Goal: Information Seeking & Learning: Learn about a topic

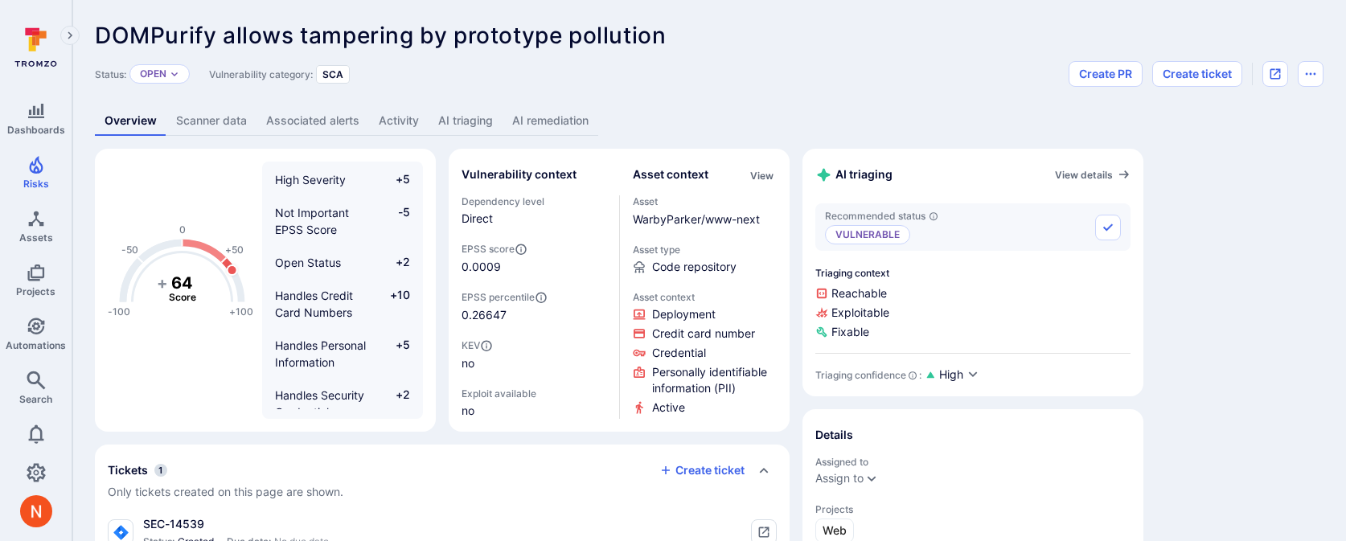
click at [461, 123] on link "AI triaging" at bounding box center [466, 121] width 74 height 30
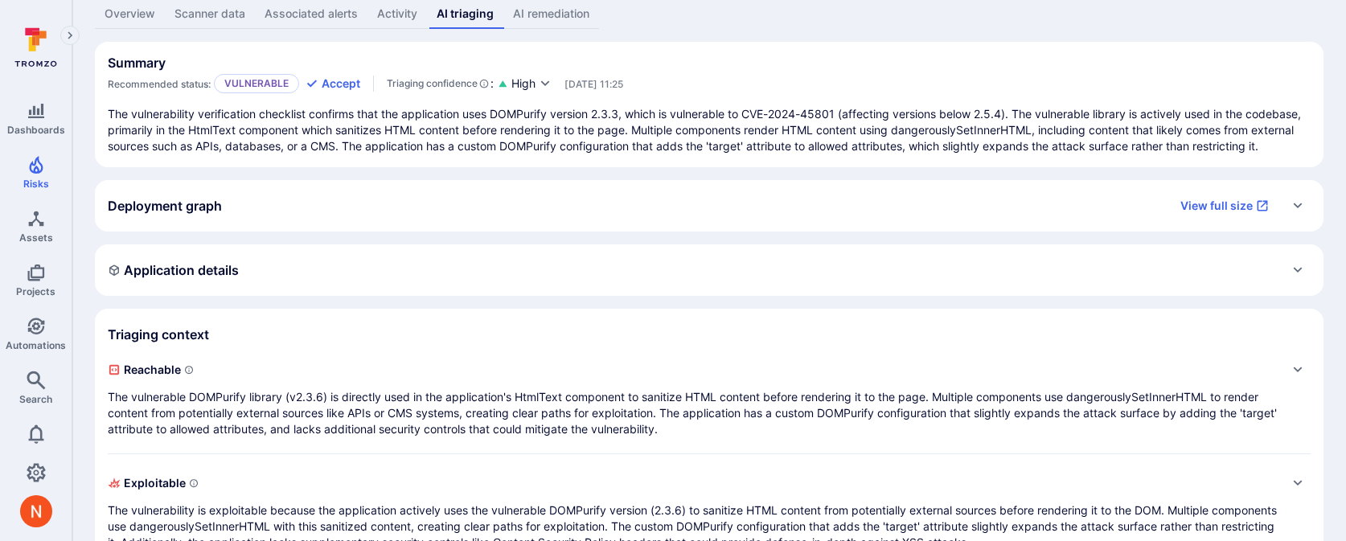
click at [414, 427] on p "The vulnerable DOMPurify library (v2.3.6) is directly used in the application's…" at bounding box center [693, 413] width 1171 height 48
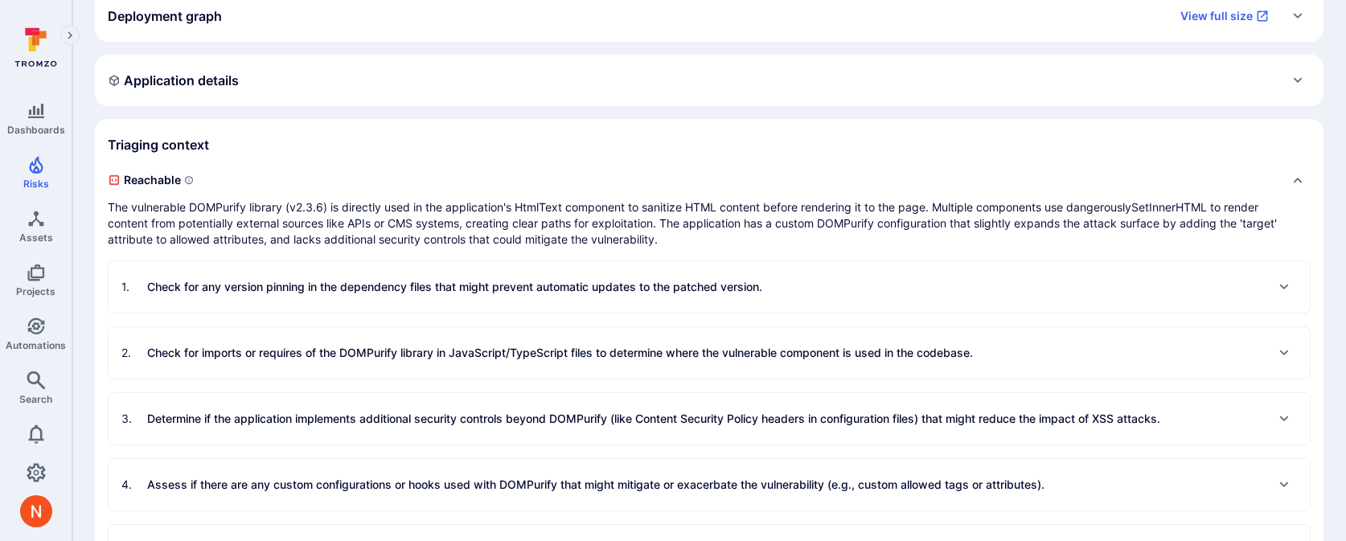
scroll to position [311, 0]
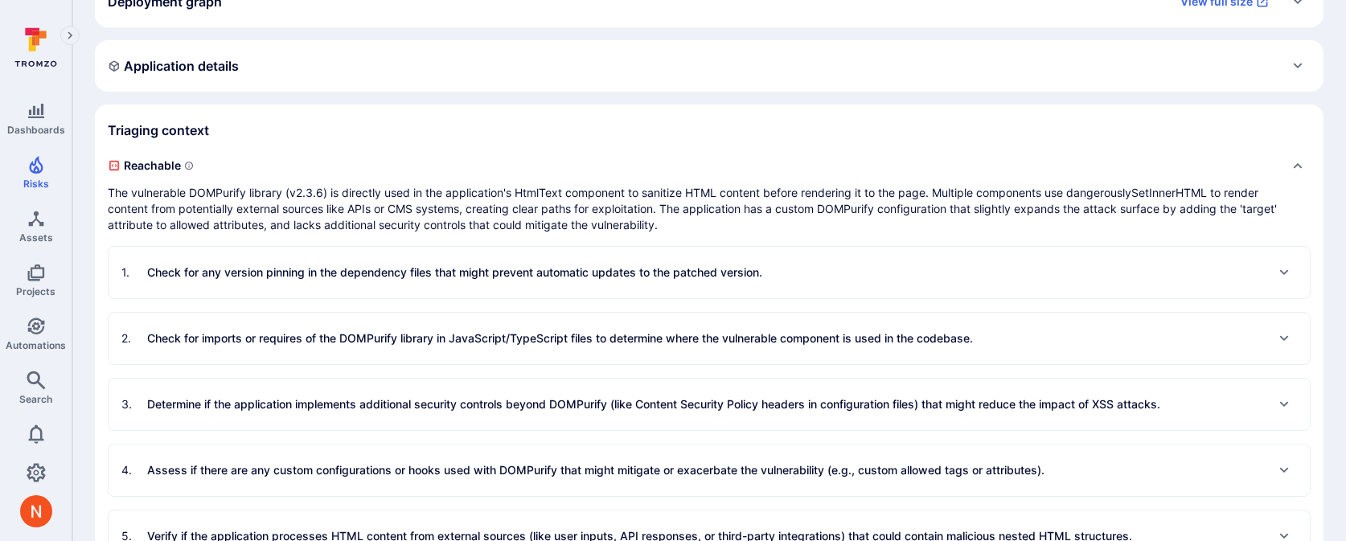
click at [439, 281] on p "Check for any version pinning in the dependency files that might prevent automa…" at bounding box center [454, 272] width 615 height 16
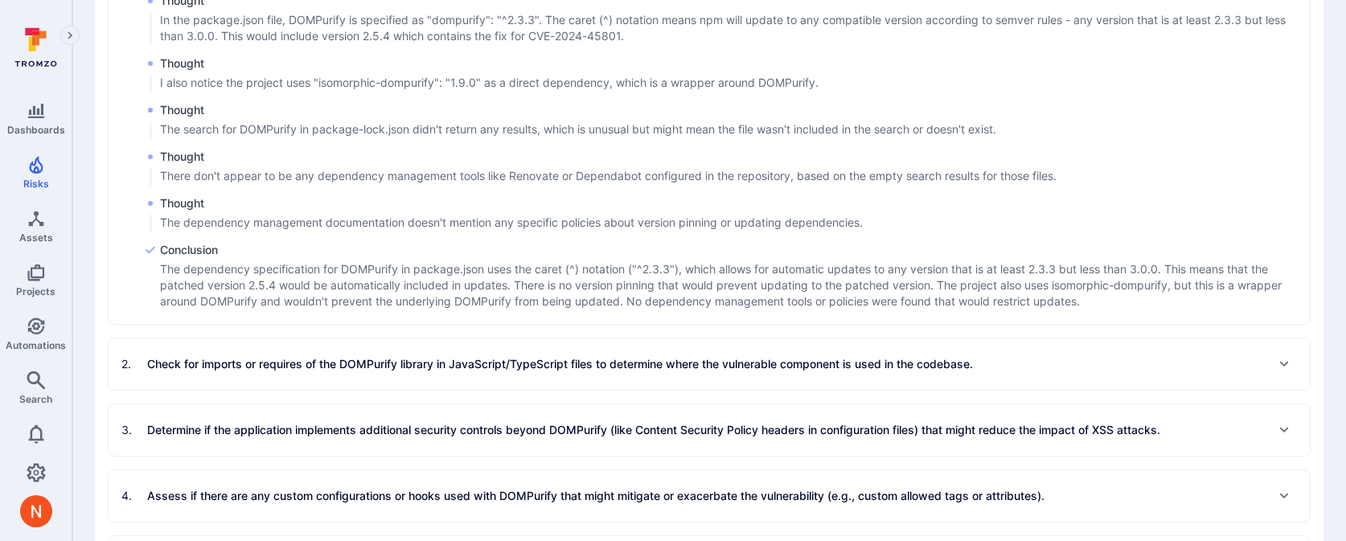
scroll to position [679, 0]
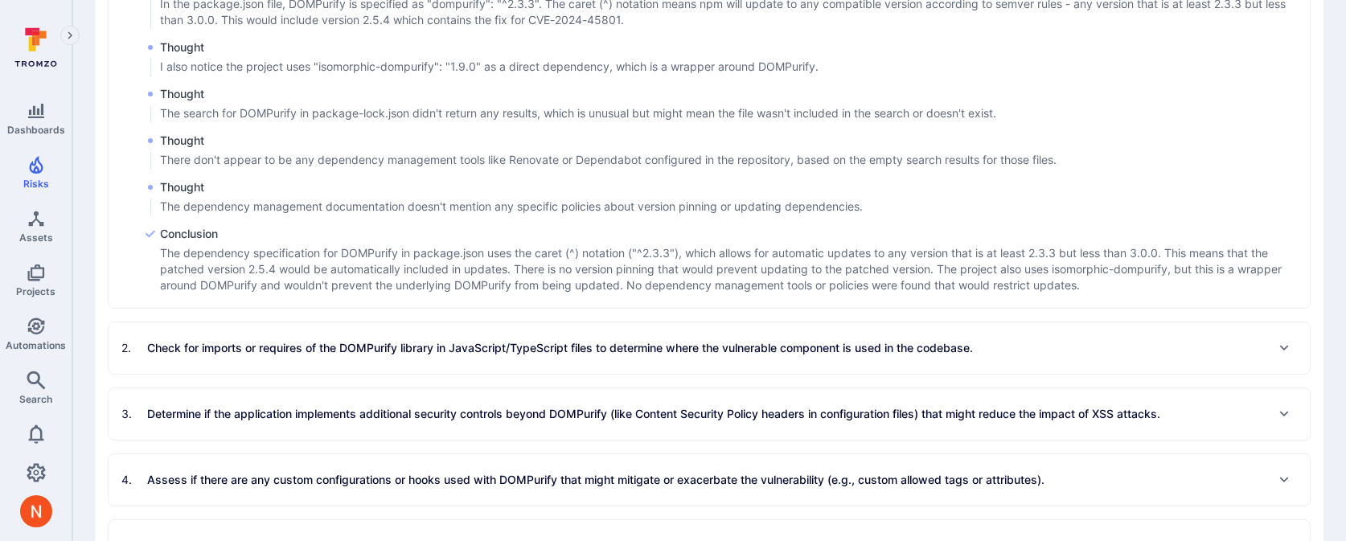
click at [450, 374] on div "2 . Check for imports or requires of the DOMPurify library in JavaScript/TypeSc…" at bounding box center [709, 347] width 1201 height 51
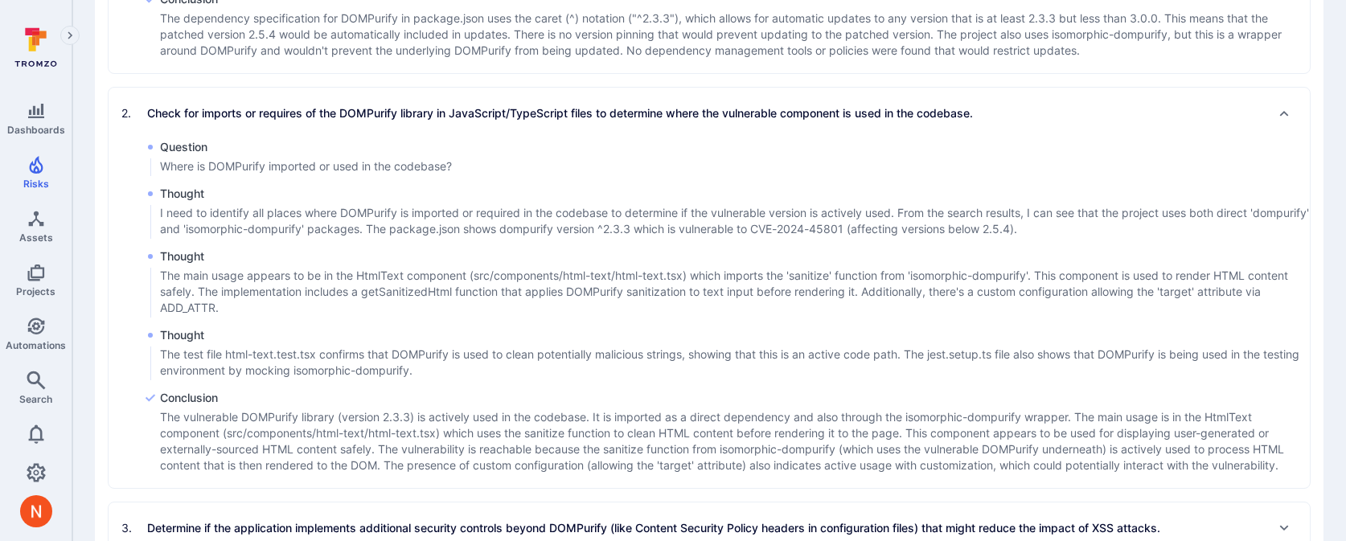
scroll to position [1338, 0]
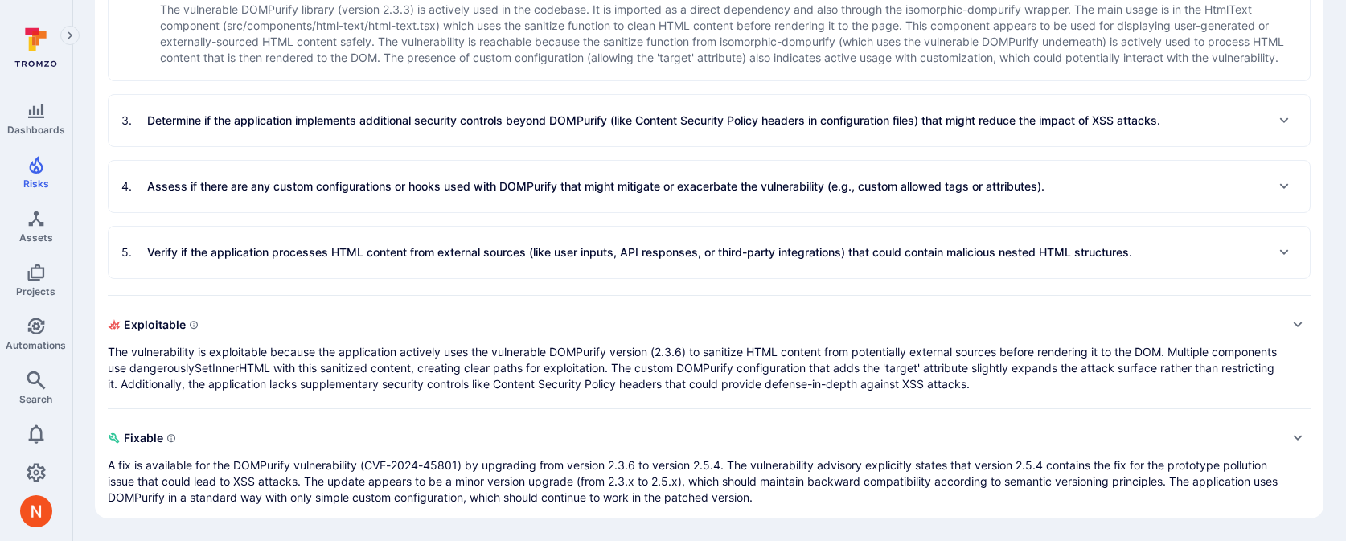
click at [625, 257] on p "Verify if the application processes HTML content from external sources (like us…" at bounding box center [639, 252] width 985 height 16
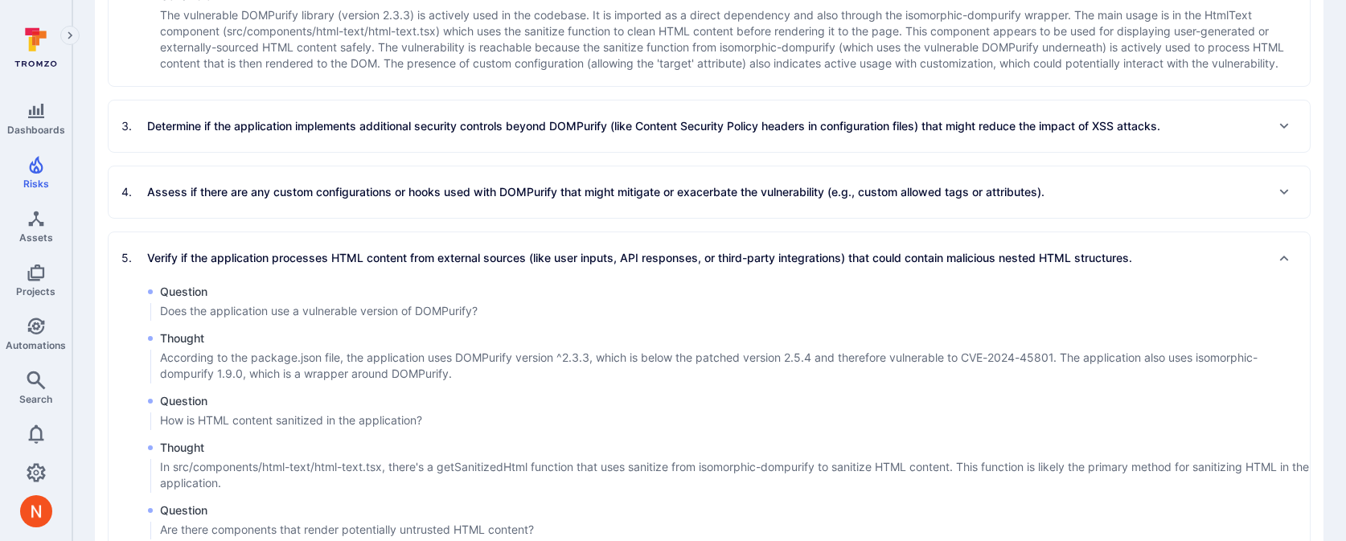
scroll to position [1300, 0]
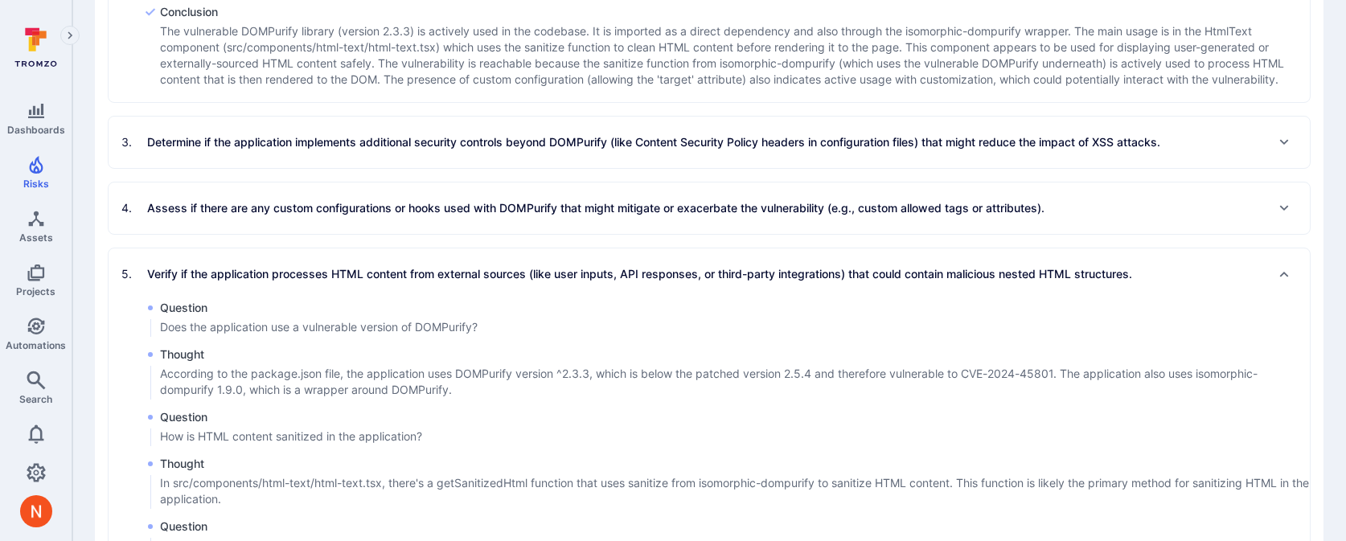
click at [612, 234] on div "4 . Assess if there are any custom configurations or hooks used with DOMPurify …" at bounding box center [709, 207] width 1201 height 51
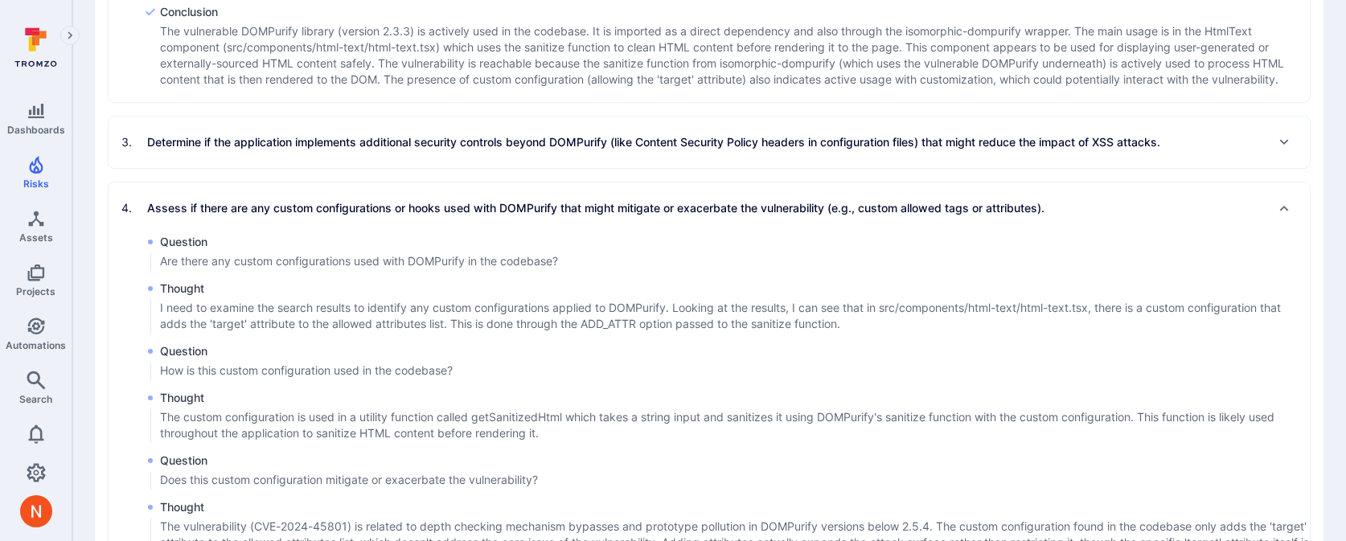
click at [597, 168] on div "3 . Determine if the application implements additional security controls beyond…" at bounding box center [709, 142] width 1201 height 51
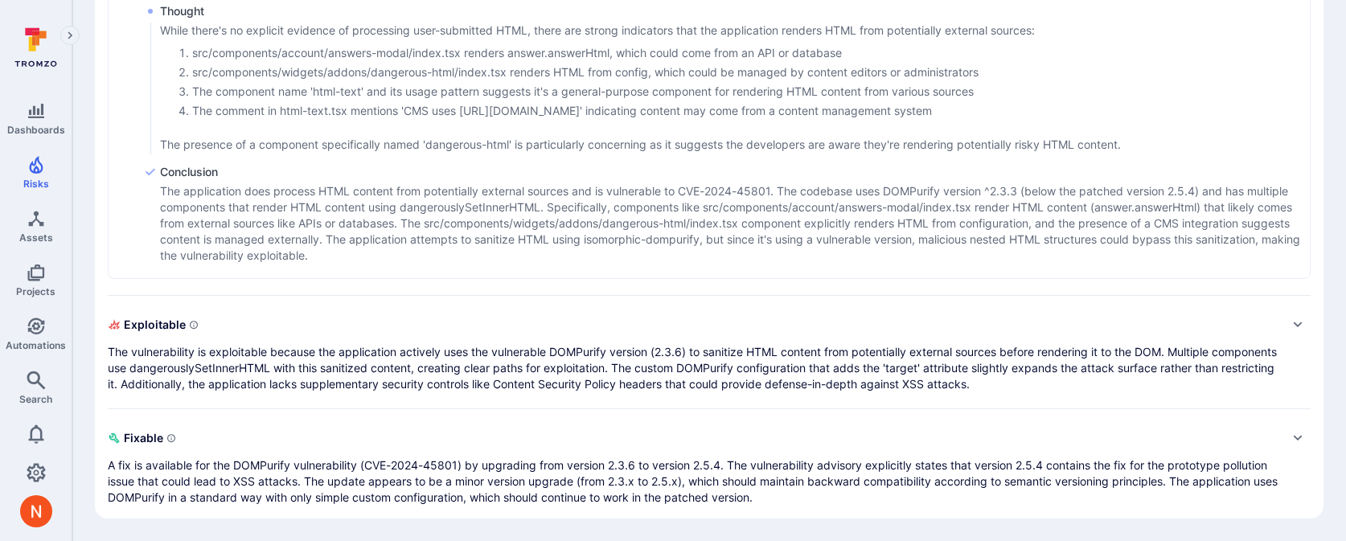
scroll to position [3082, 0]
click at [605, 365] on p "The vulnerability is exploitable because the application actively uses the vuln…" at bounding box center [693, 368] width 1171 height 48
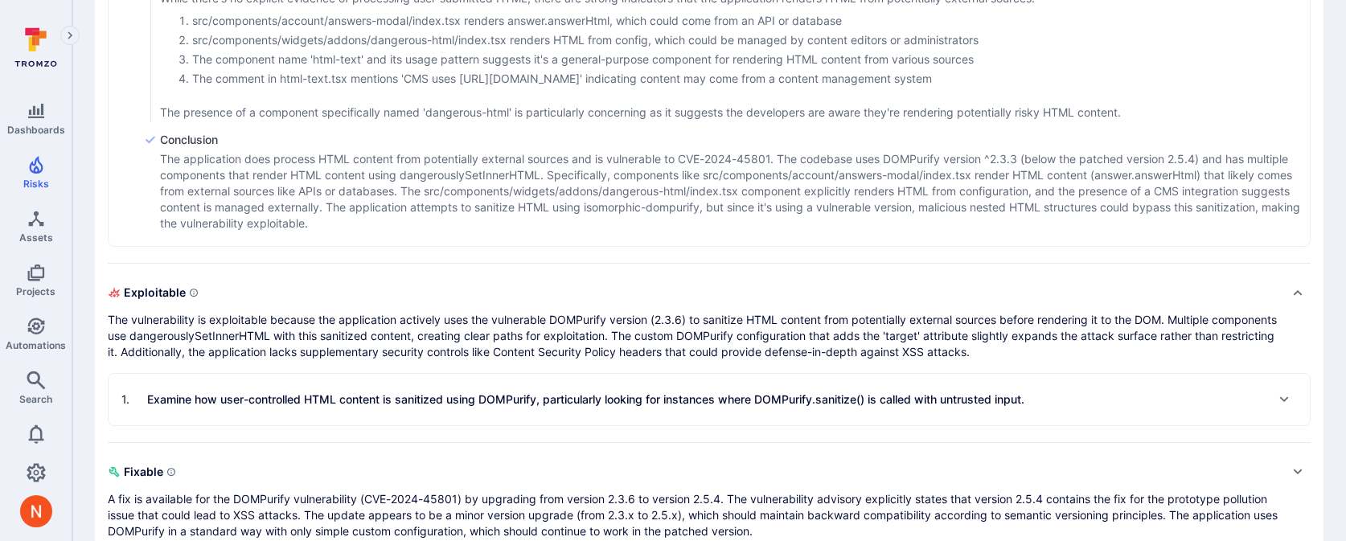
click at [584, 425] on div "1 . Examine how user-controlled HTML content is sanitized using DOMPurify, part…" at bounding box center [709, 399] width 1201 height 51
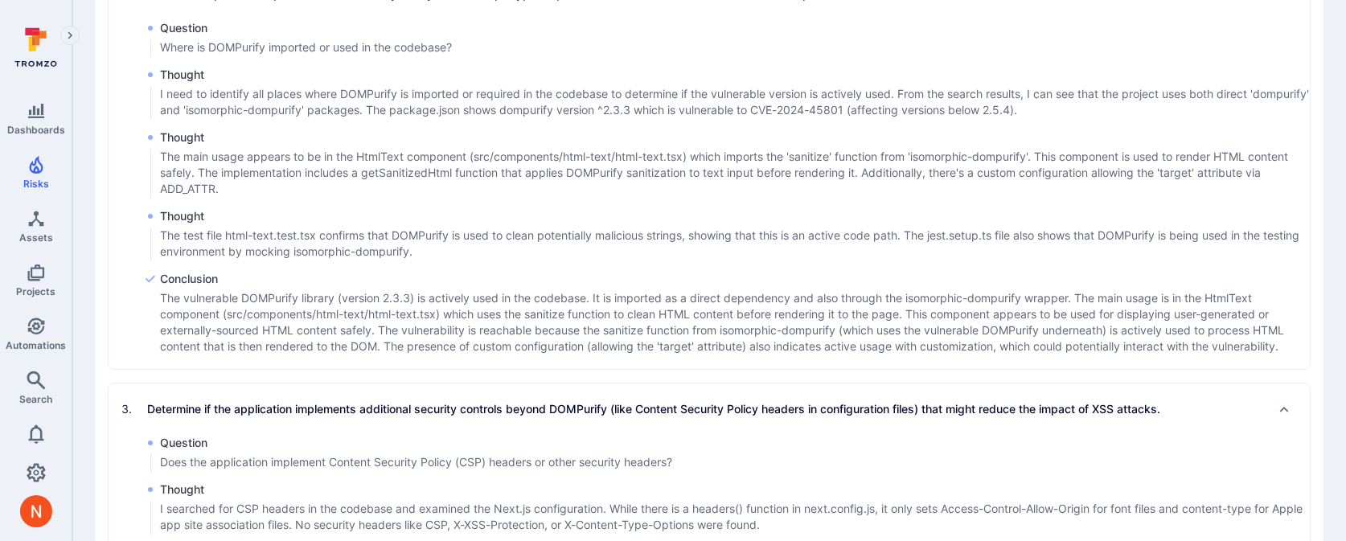
scroll to position [0, 0]
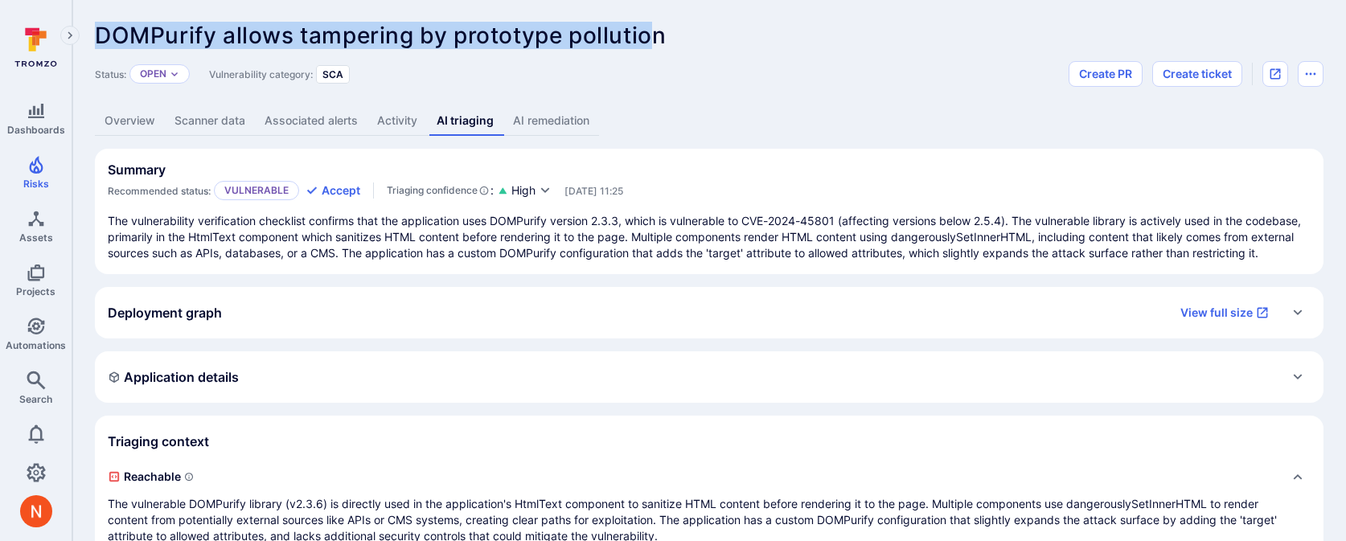
drag, startPoint x: 101, startPoint y: 36, endPoint x: 660, endPoint y: 35, distance: 558.7
click at [660, 35] on span "DOMPurify allows tampering by prototype pollution" at bounding box center [380, 35] width 571 height 27
copy span "DOMPurify allows tampering by prototype pollutio"
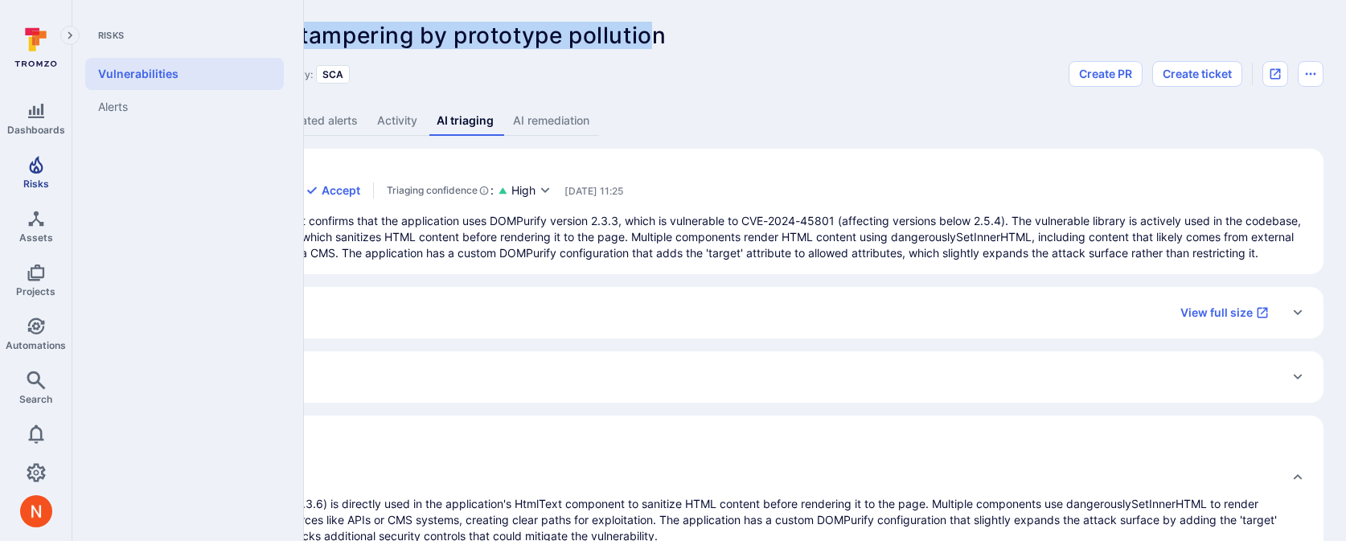
click at [23, 184] on span "Risks" at bounding box center [36, 184] width 26 height 12
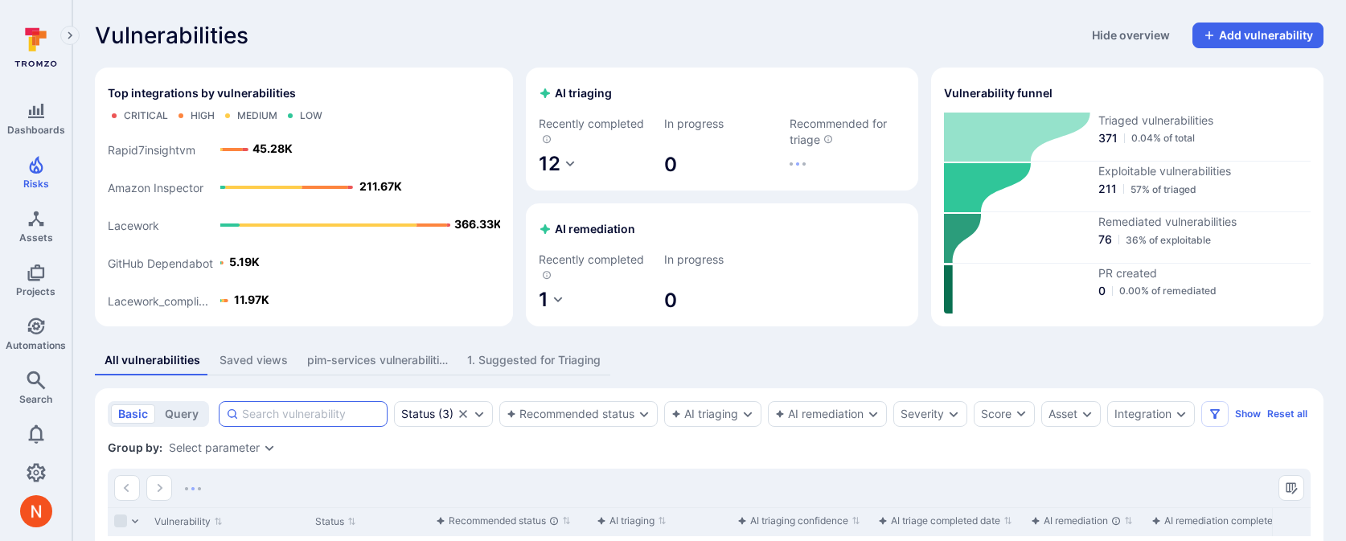
click at [255, 410] on input at bounding box center [311, 414] width 138 height 16
paste input "DOMPurify allows tampering by prototype pollutio"
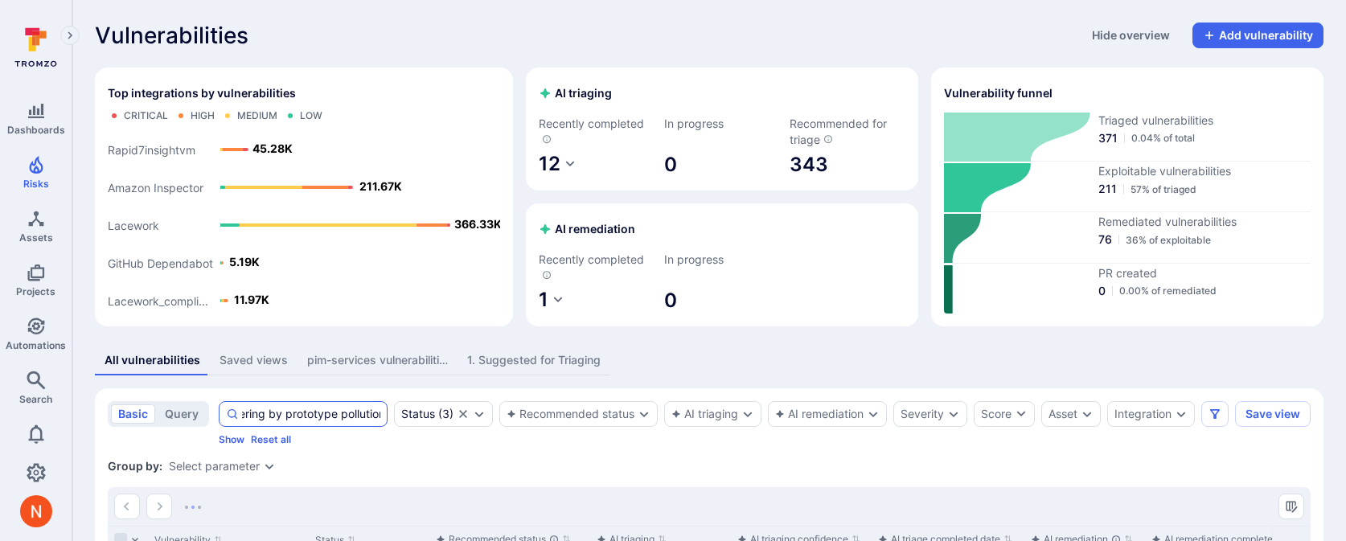
scroll to position [0, 133]
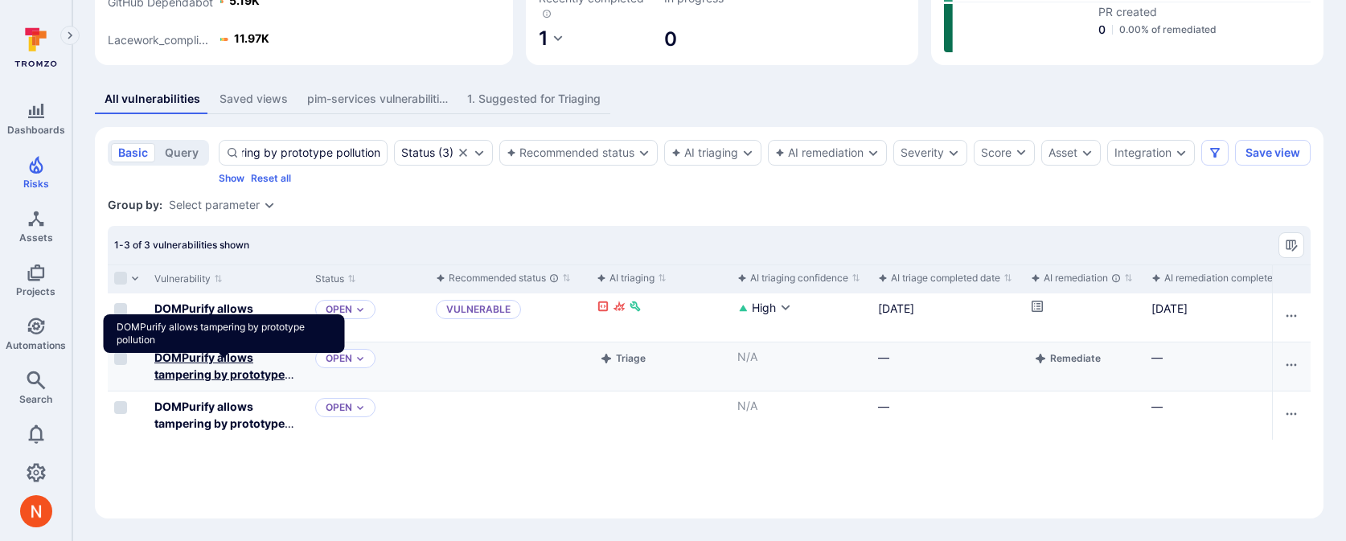
type input "DOMPurify allows tampering by prototype pollution"
click at [225, 372] on b "DOMPurify allows tampering by prototype pollution" at bounding box center [224, 374] width 140 height 47
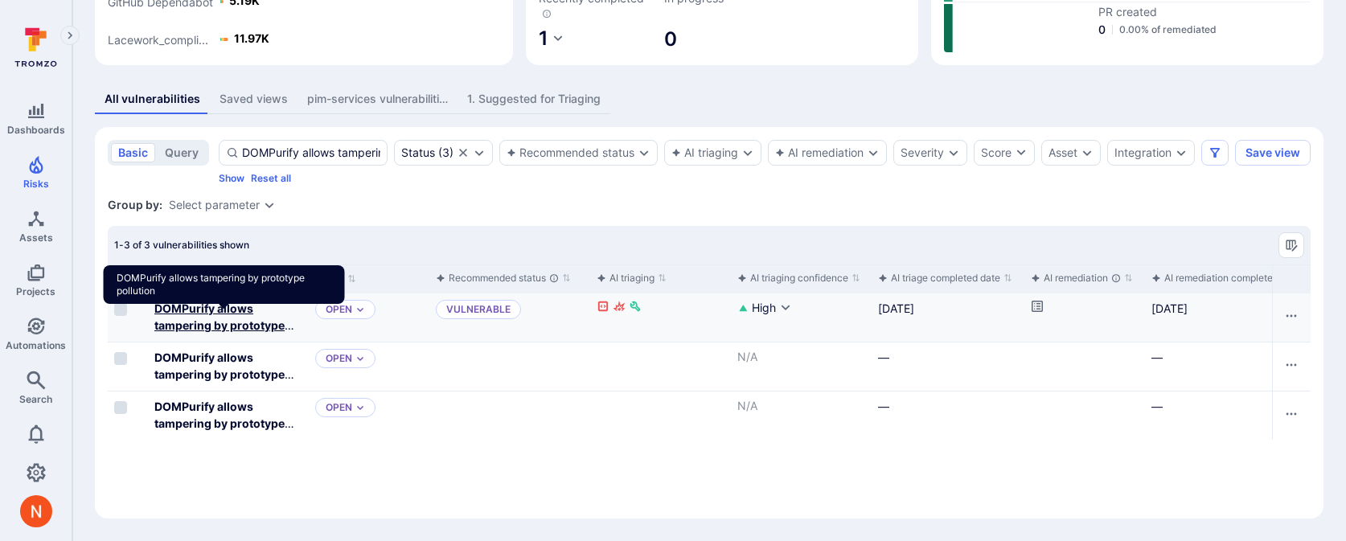
click at [224, 307] on b "DOMPurify allows tampering by prototype pollution" at bounding box center [224, 324] width 140 height 47
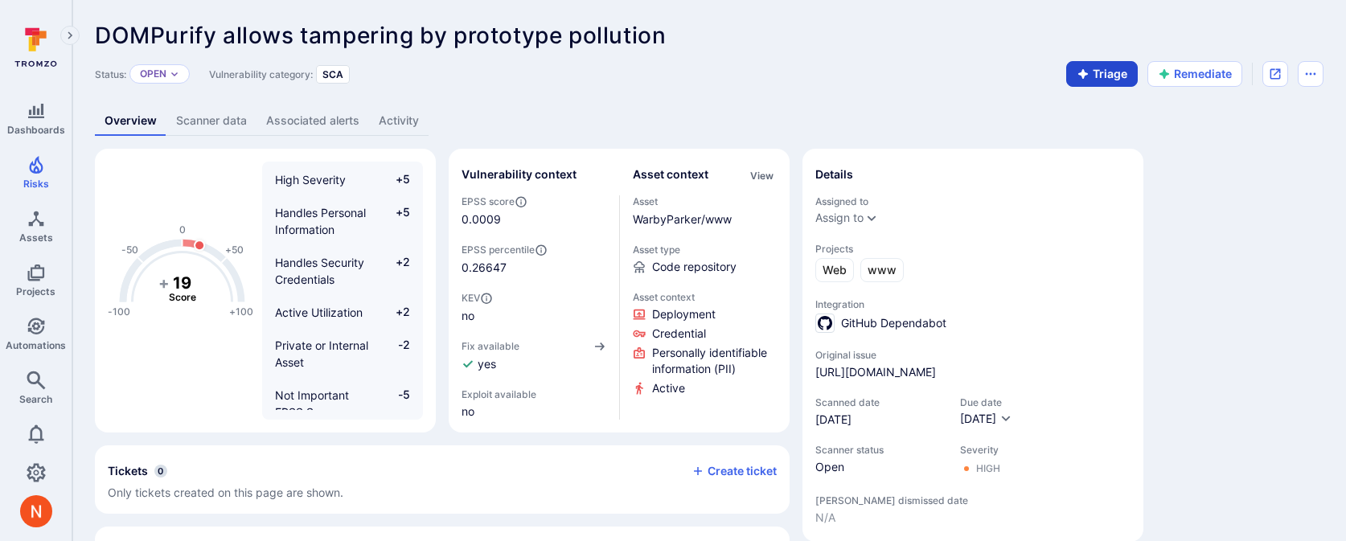
click at [1114, 77] on button "Triage" at bounding box center [1102, 74] width 72 height 26
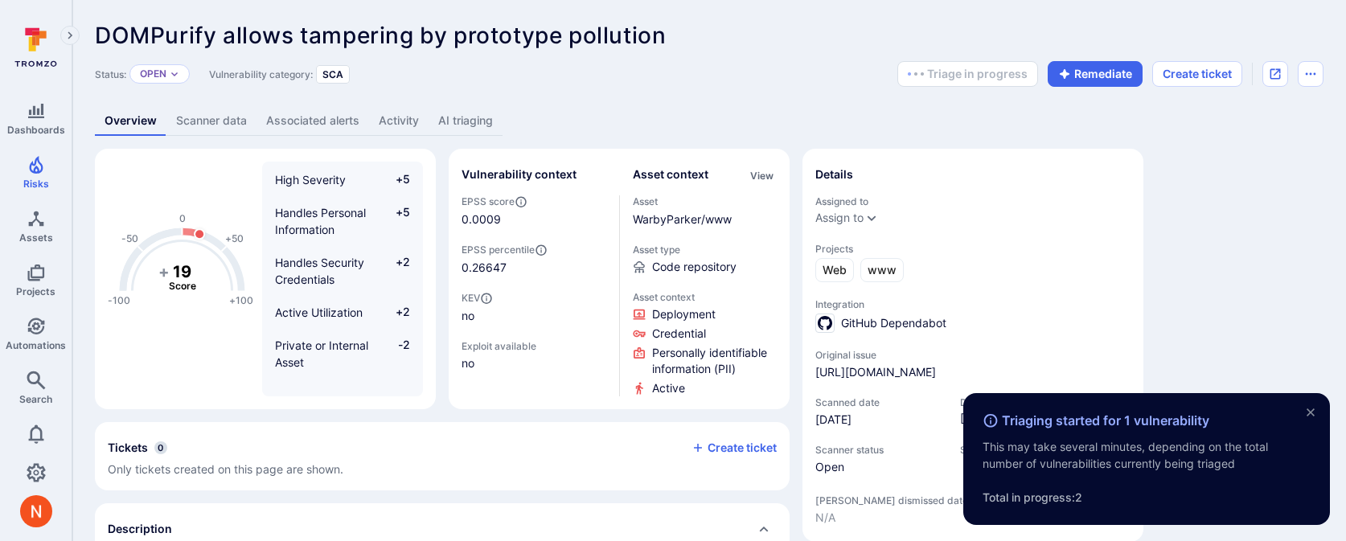
click at [454, 123] on link "AI triaging" at bounding box center [466, 121] width 74 height 30
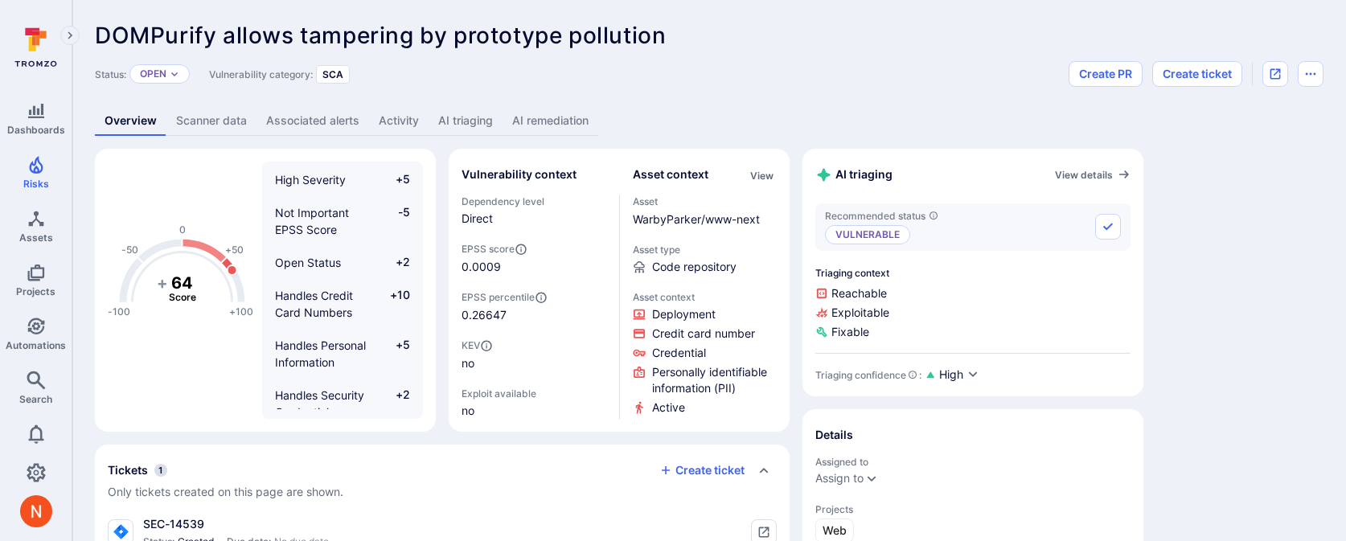
click at [560, 117] on link "AI remediation" at bounding box center [550, 121] width 96 height 30
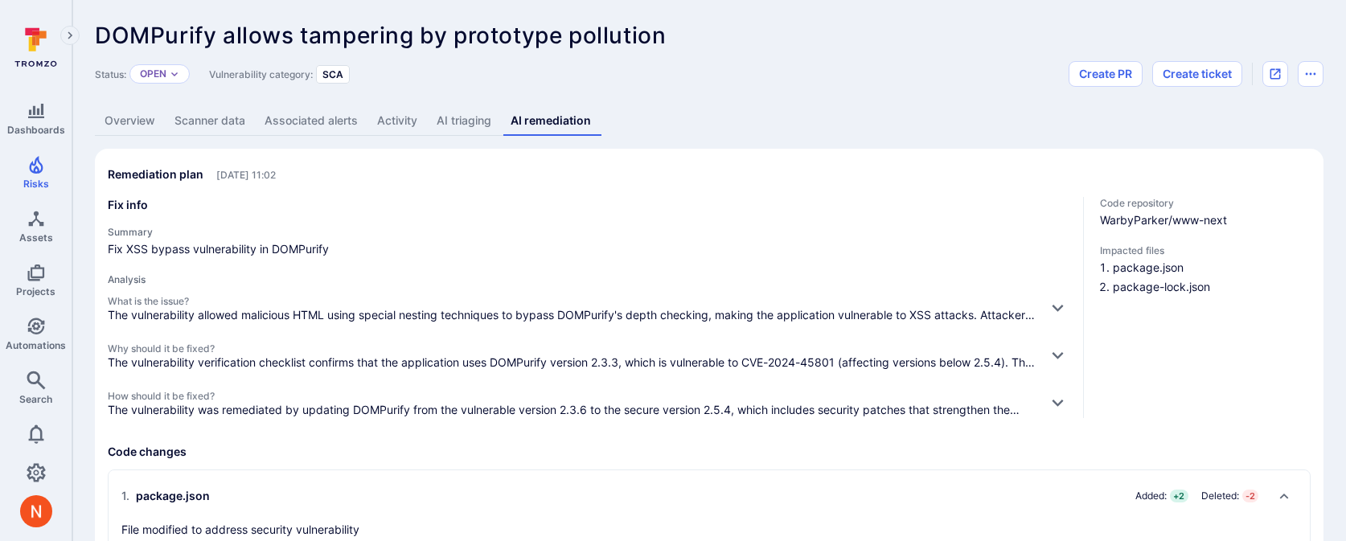
click at [460, 120] on link "AI triaging" at bounding box center [464, 121] width 74 height 30
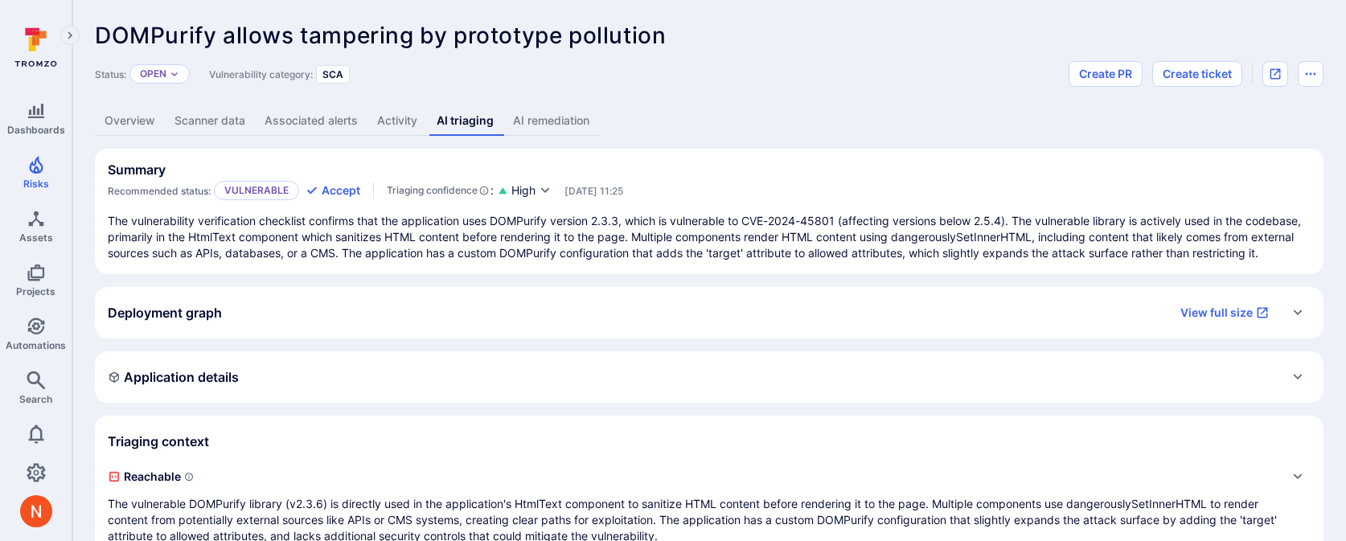
click at [136, 112] on link "Overview" at bounding box center [130, 121] width 70 height 30
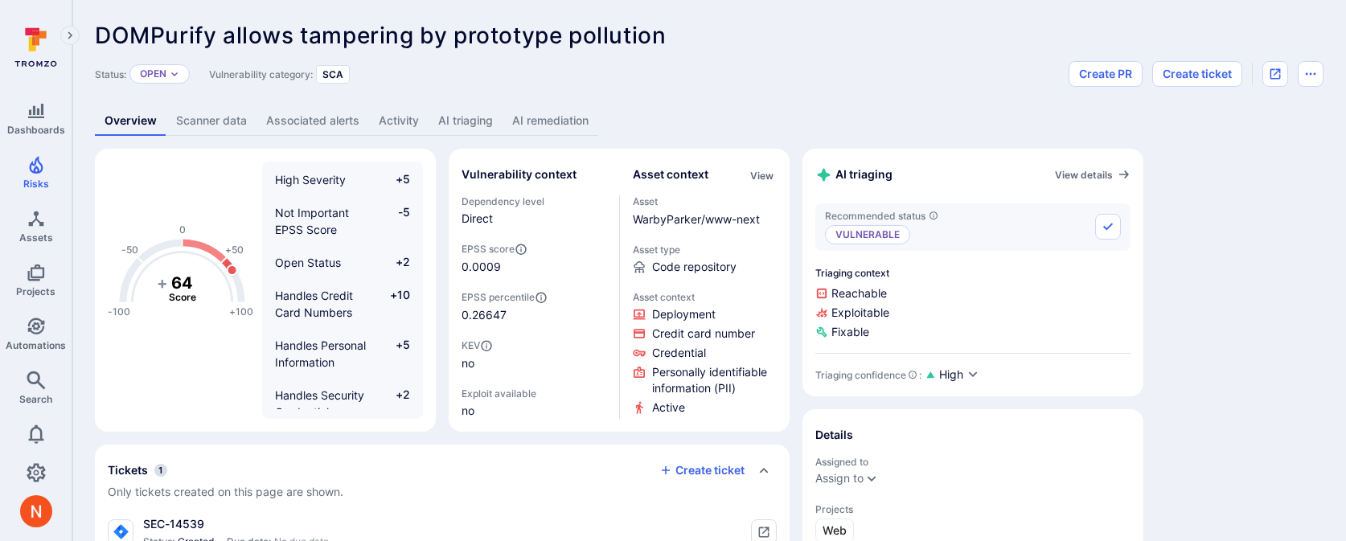
scroll to position [72, 0]
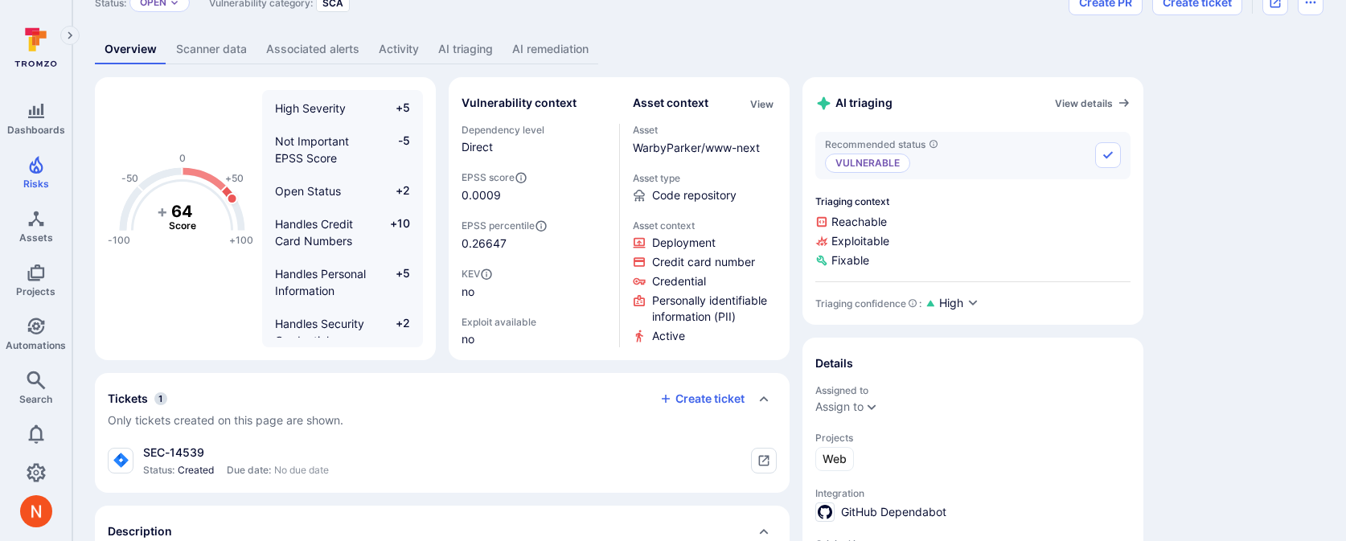
click at [446, 41] on link "AI triaging" at bounding box center [466, 50] width 74 height 30
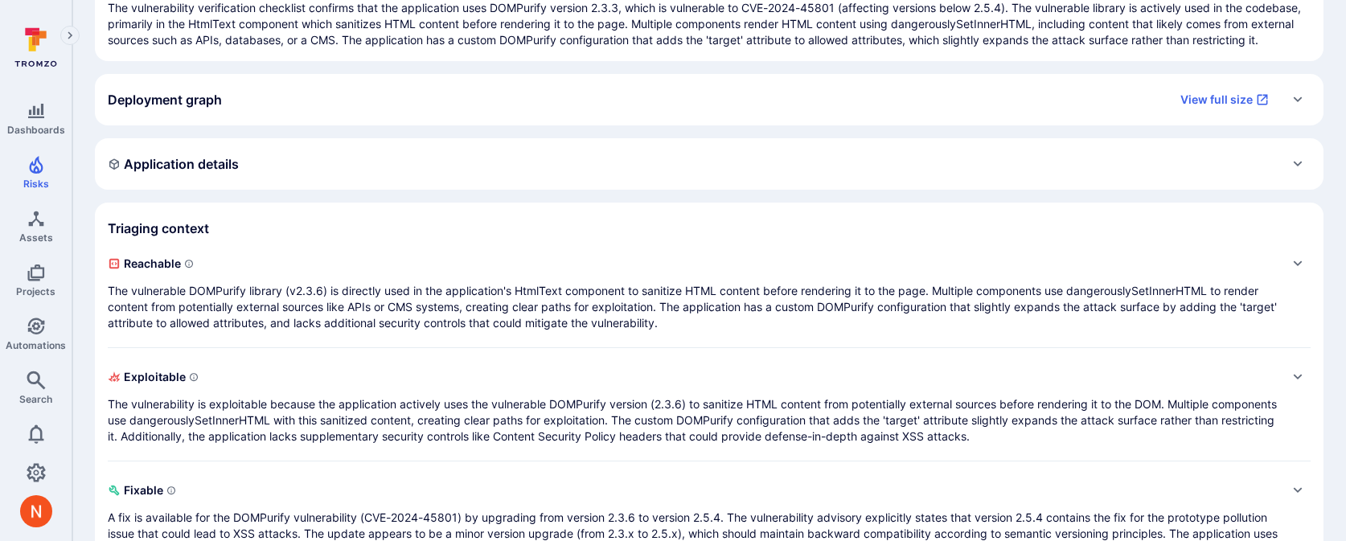
scroll to position [223, 0]
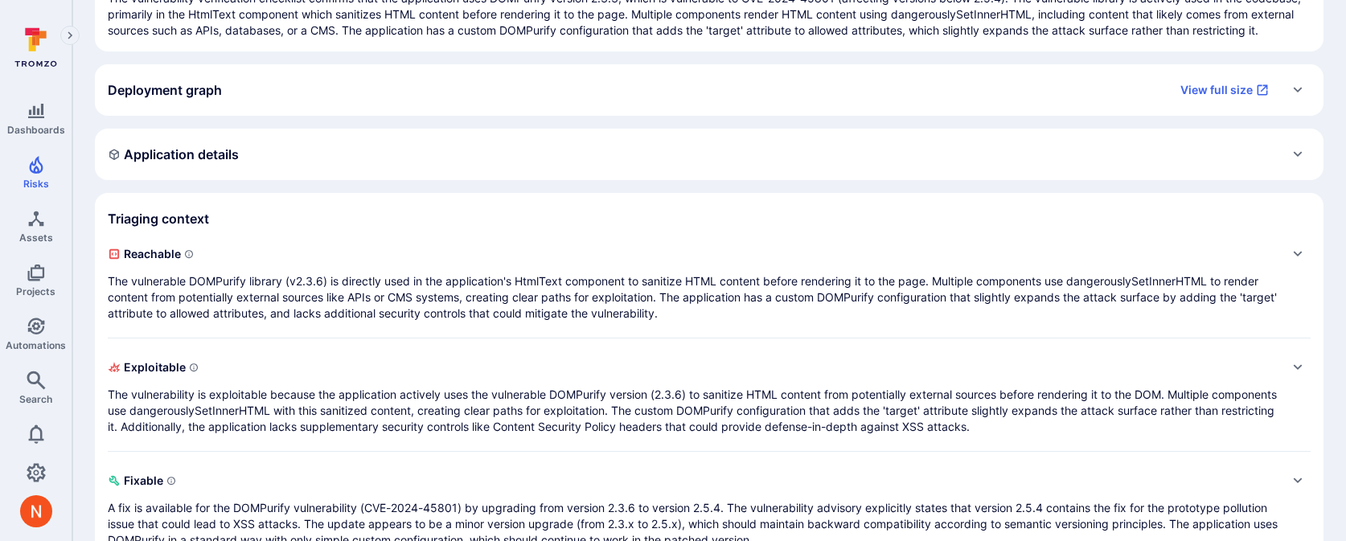
click at [405, 253] on section "Triaging context Reachable The vulnerable DOMPurify library (v2.3.6) is directl…" at bounding box center [709, 377] width 1228 height 368
click at [398, 294] on p "The vulnerable DOMPurify library (v2.3.6) is directly used in the application's…" at bounding box center [693, 297] width 1171 height 48
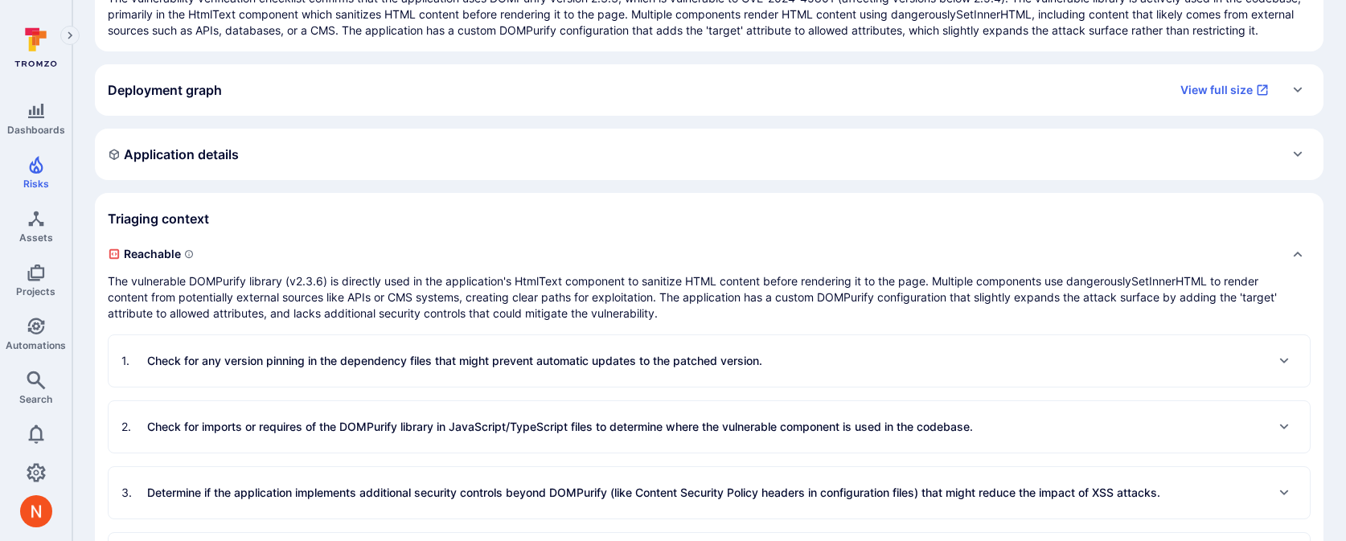
scroll to position [446, 0]
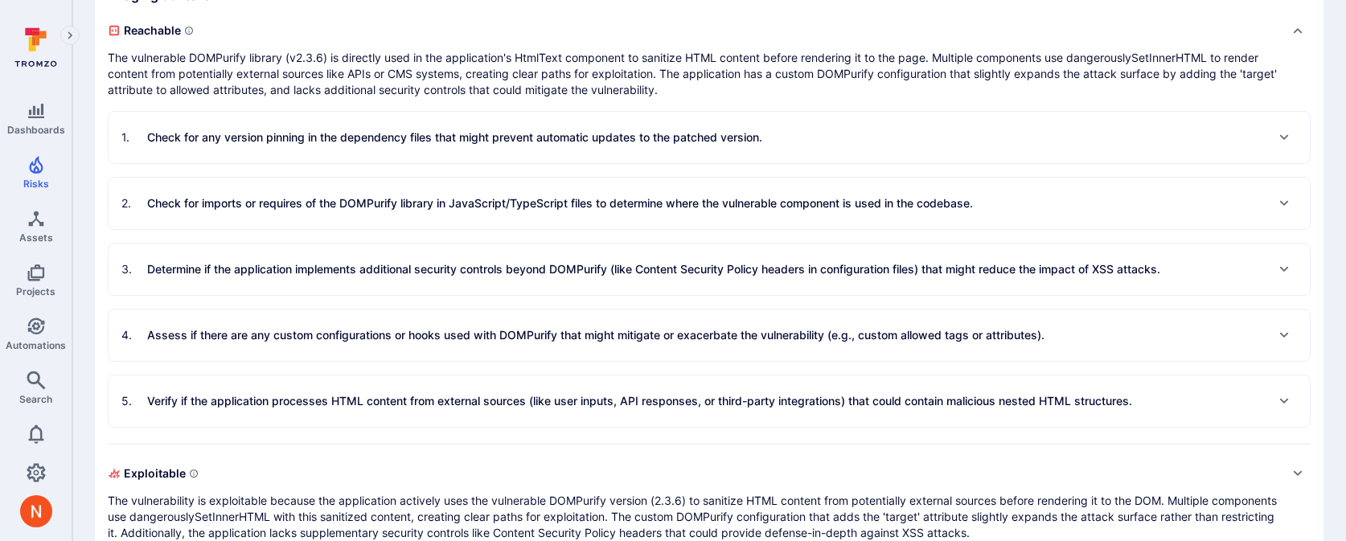
click at [420, 146] on p "Check for any version pinning in the dependency files that might prevent automa…" at bounding box center [454, 137] width 615 height 16
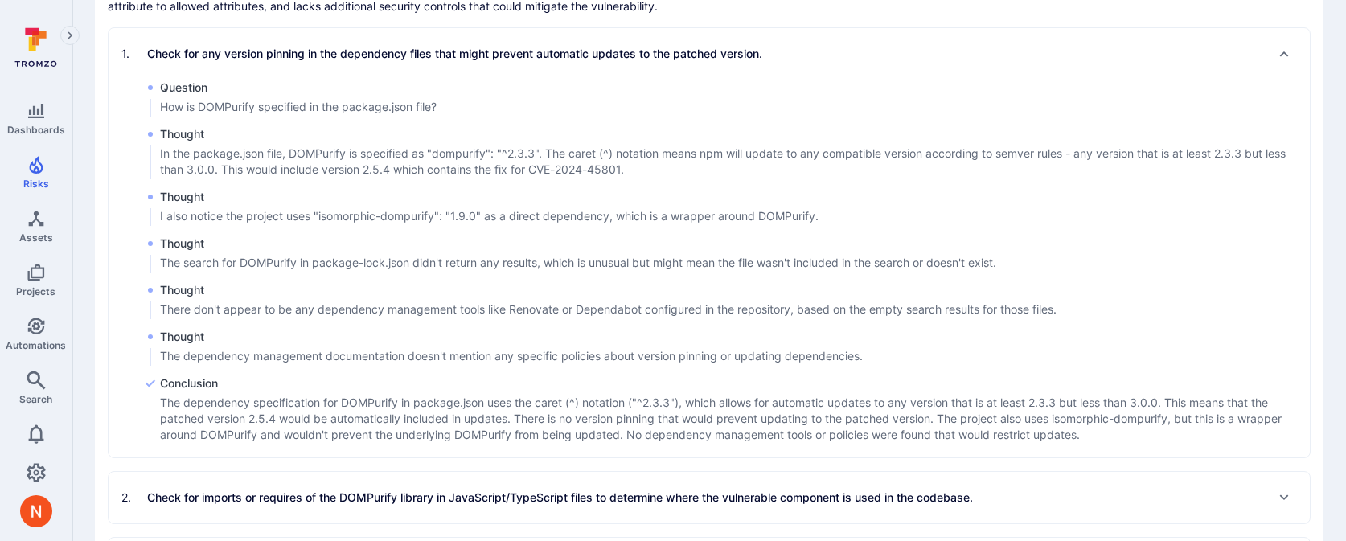
scroll to position [535, 0]
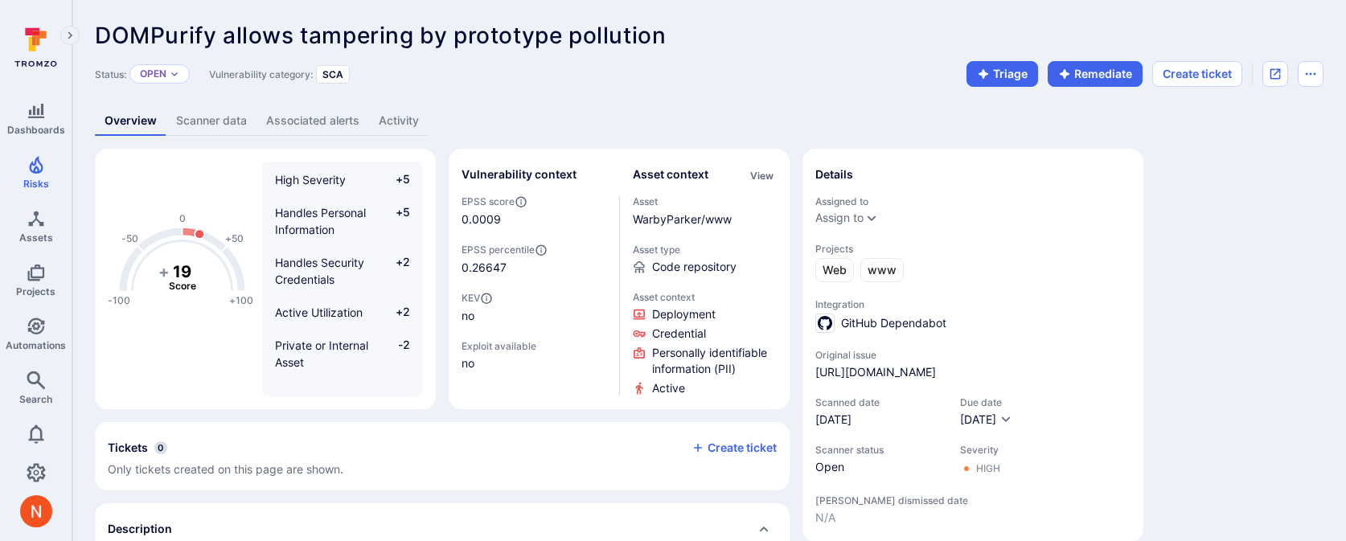
click at [1003, 81] on button "Triage" at bounding box center [1002, 74] width 72 height 26
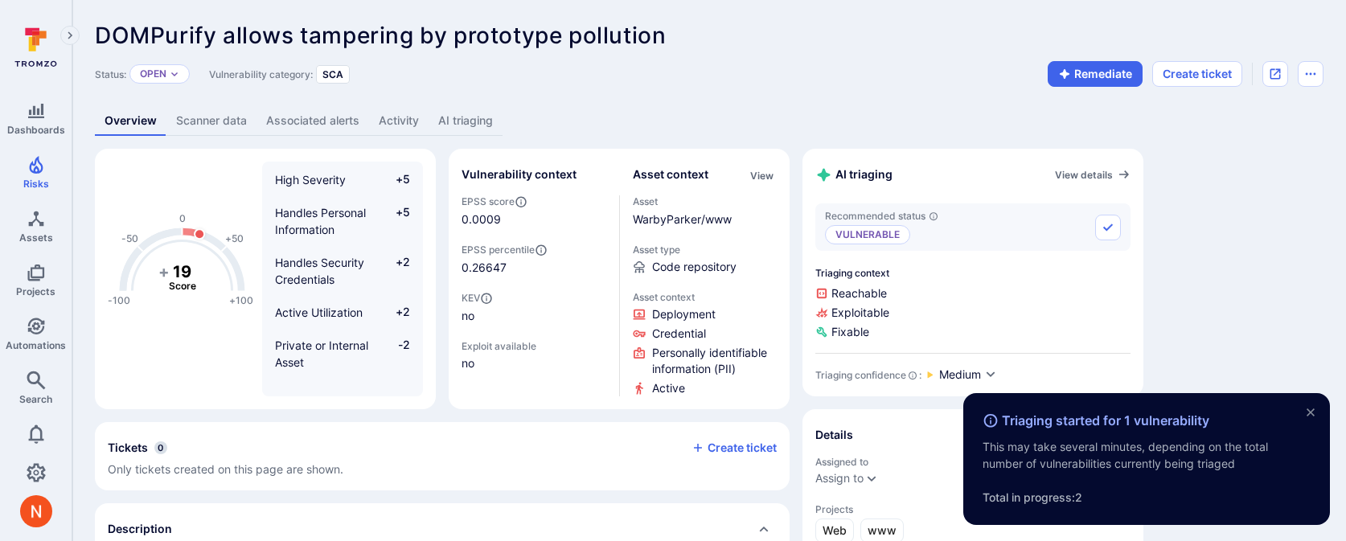
click at [768, 68] on div "Status: Open Vulnerability category: SCA Remediate Create ticket" at bounding box center [709, 74] width 1228 height 26
click at [465, 126] on link "AI triaging" at bounding box center [466, 121] width 74 height 30
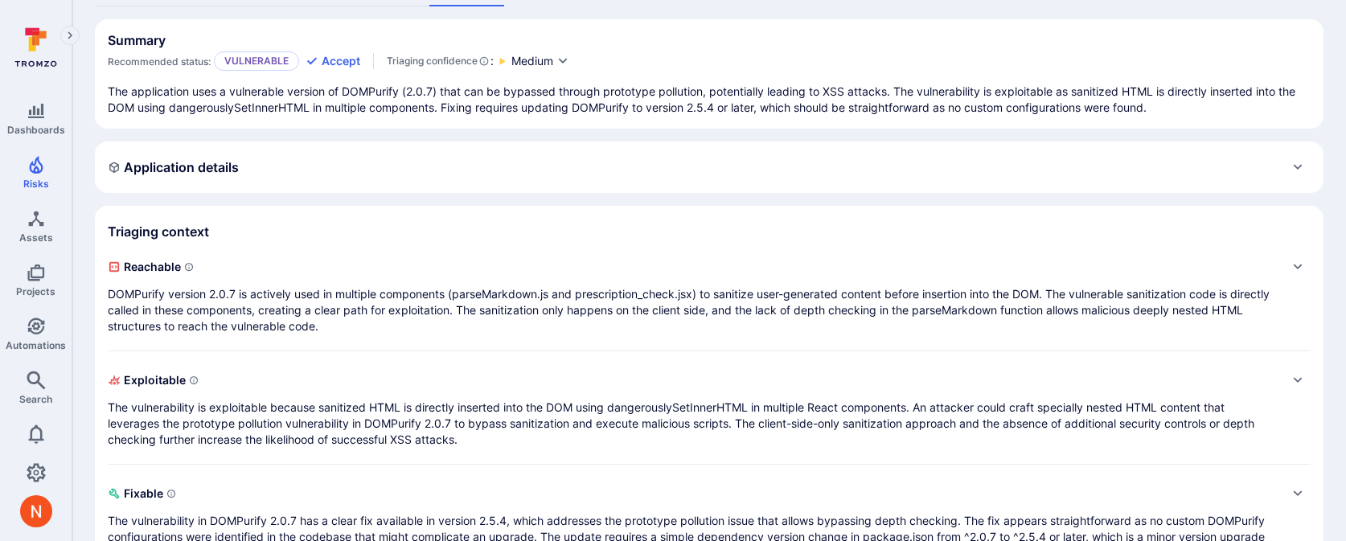
scroll to position [132, 0]
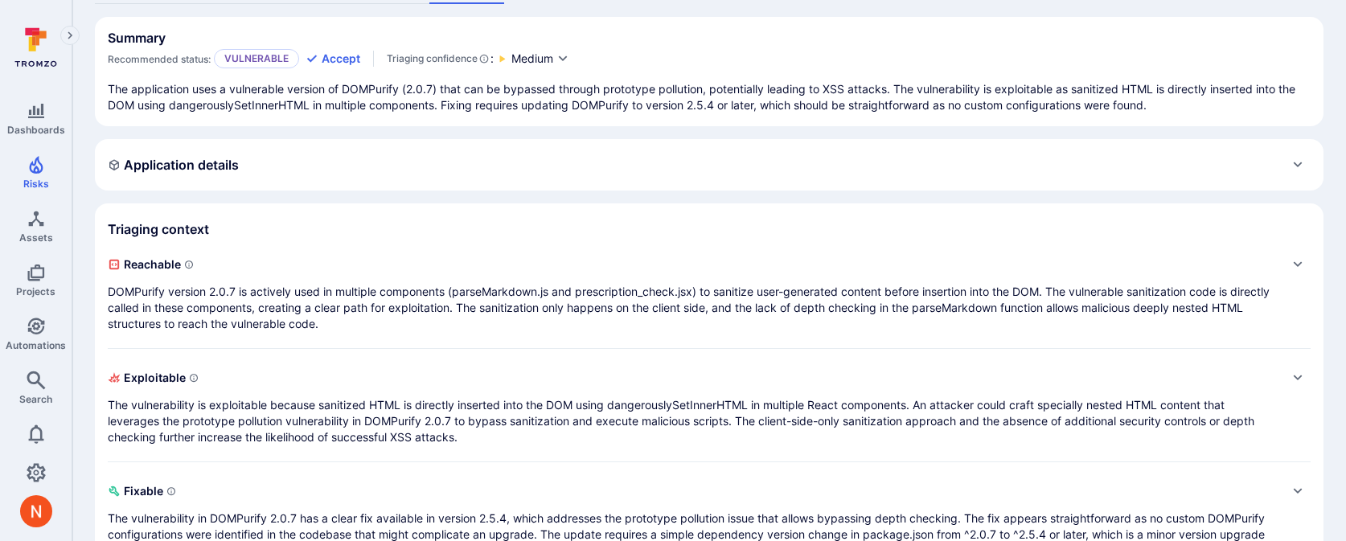
click at [489, 304] on p "DOMPurify version 2.0.7 is actively used in multiple components (parseMarkdown.…" at bounding box center [693, 308] width 1171 height 48
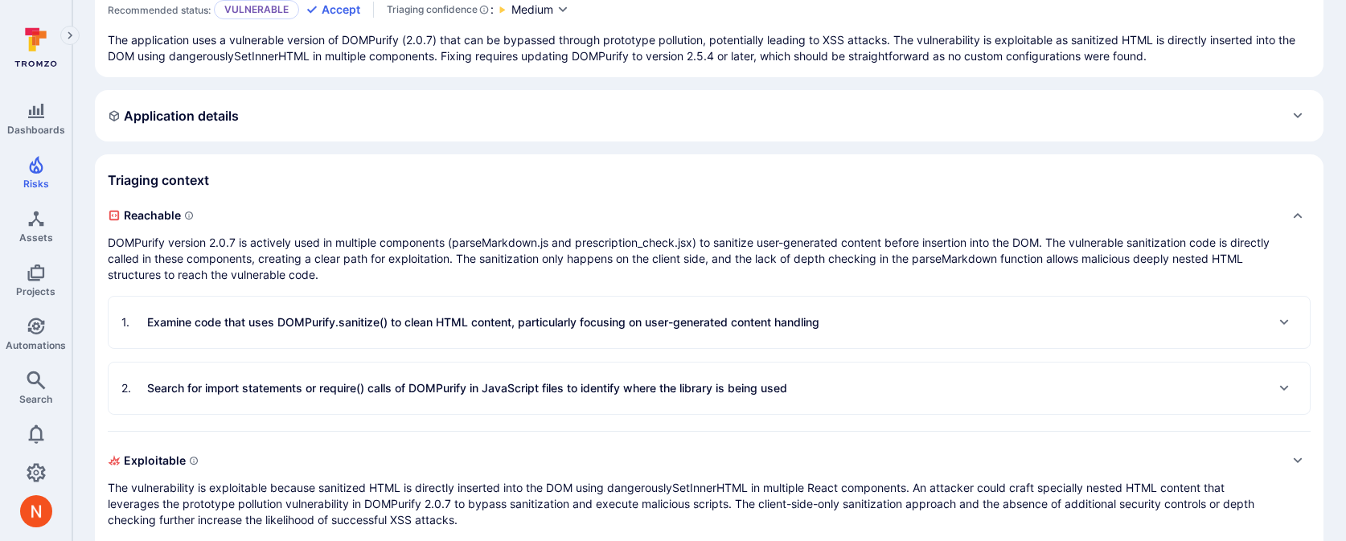
click at [487, 330] on p "Examine code that uses DOMPurify.sanitize() to clean HTML content, particularly…" at bounding box center [483, 322] width 672 height 16
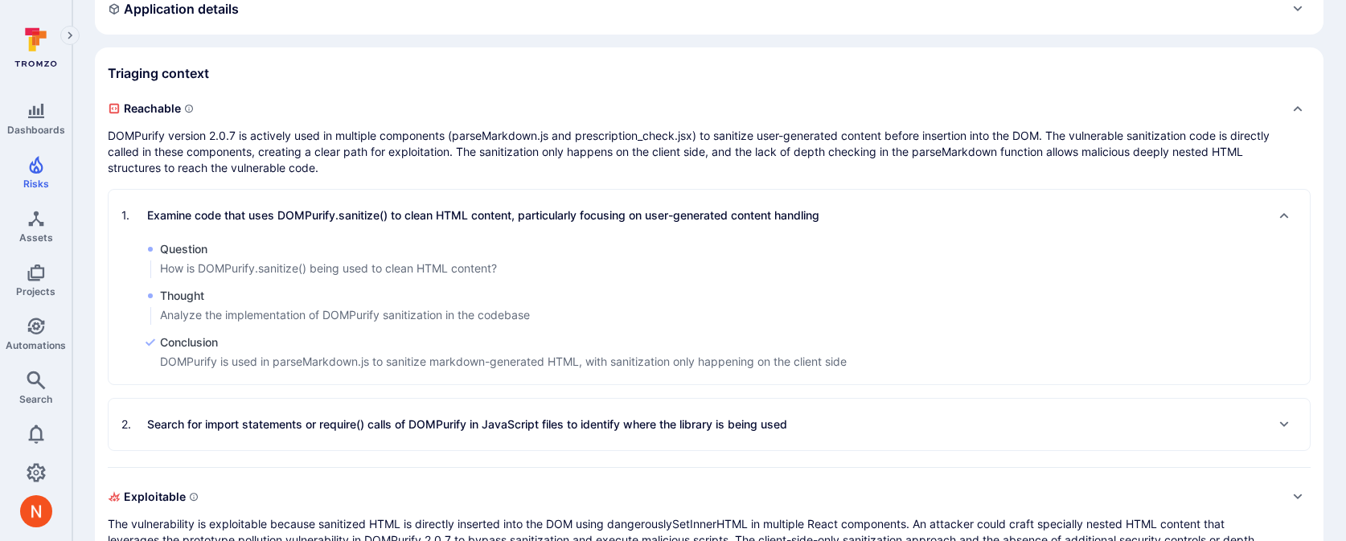
scroll to position [356, 0]
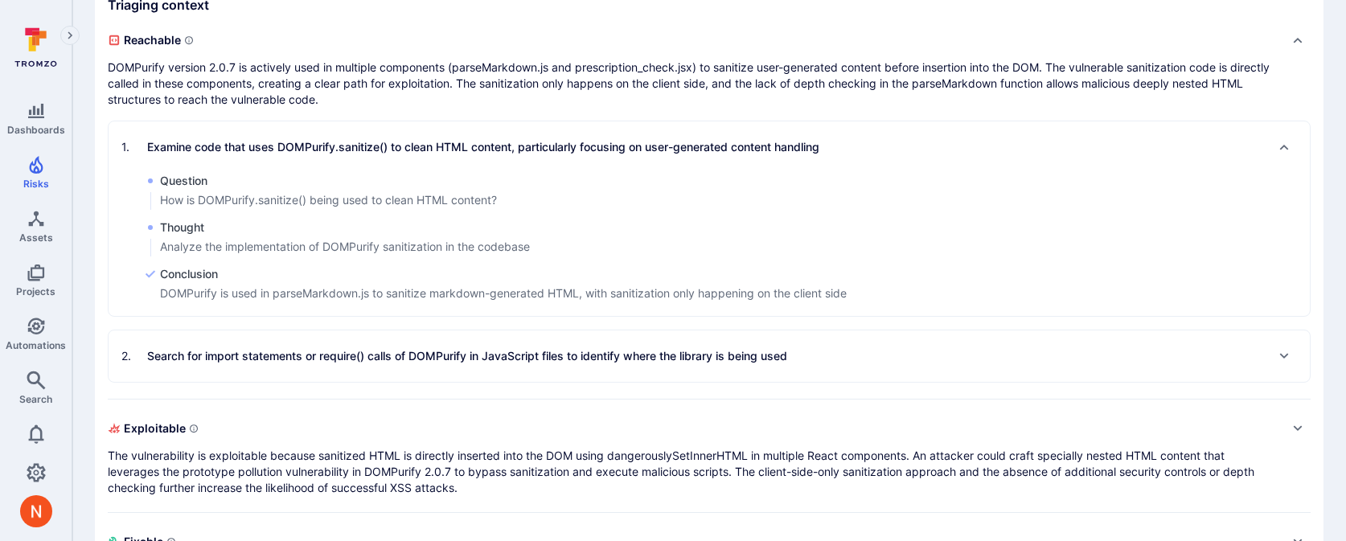
click at [485, 346] on div "2 . Search for import statements or require() calls of DOMPurify in JavaScript …" at bounding box center [454, 356] width 666 height 26
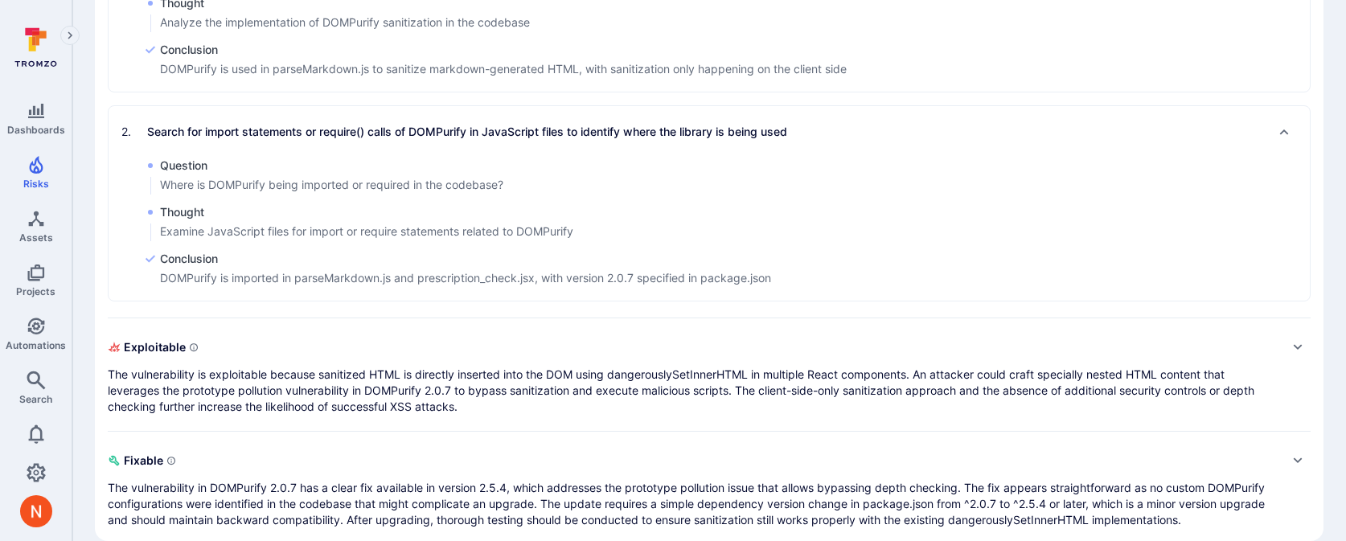
scroll to position [589, 0]
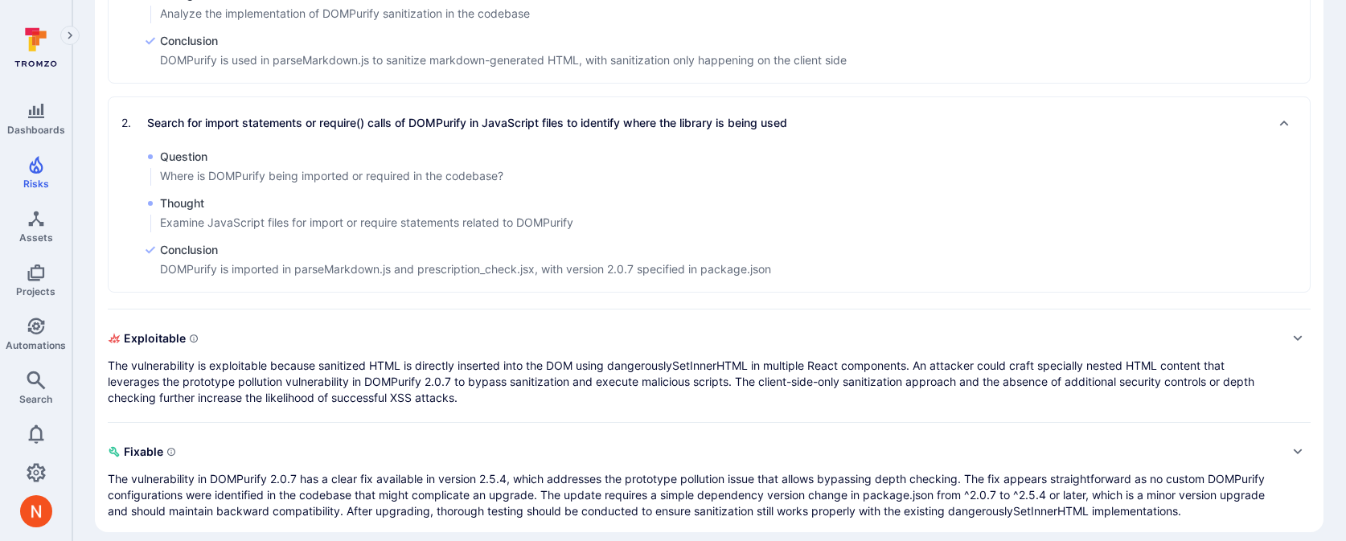
click at [482, 358] on p "The vulnerability is exploitable because sanitized HTML is directly inserted in…" at bounding box center [693, 382] width 1171 height 48
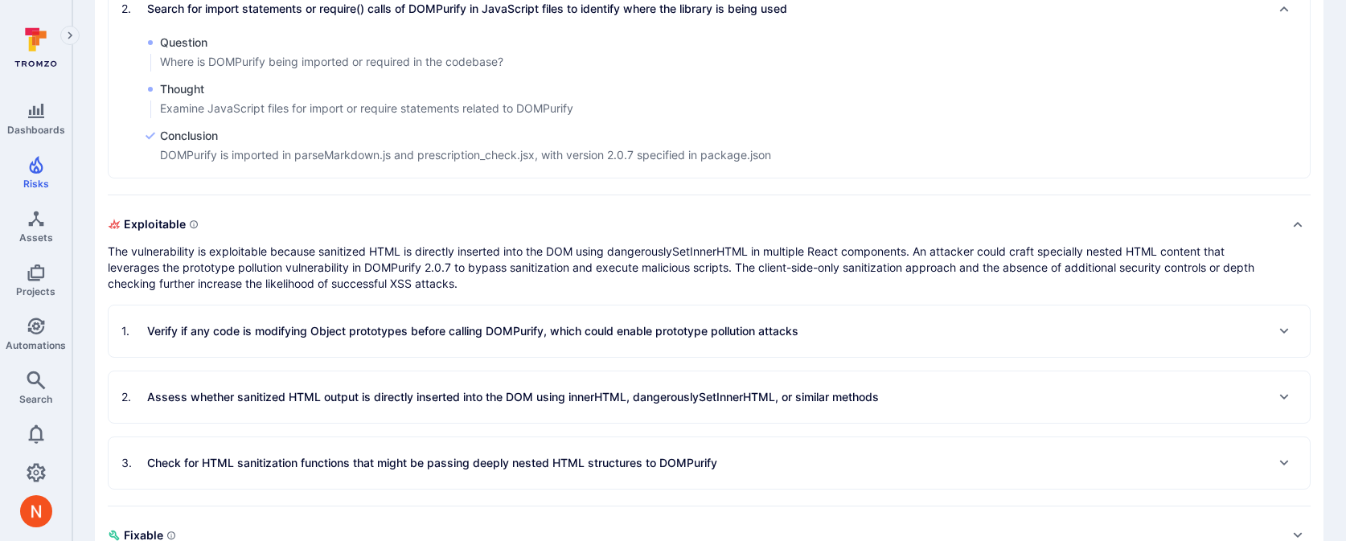
click at [494, 346] on div "1 . Verify if any code is modifying Object prototypes before calling DOMPurify,…" at bounding box center [709, 330] width 1201 height 51
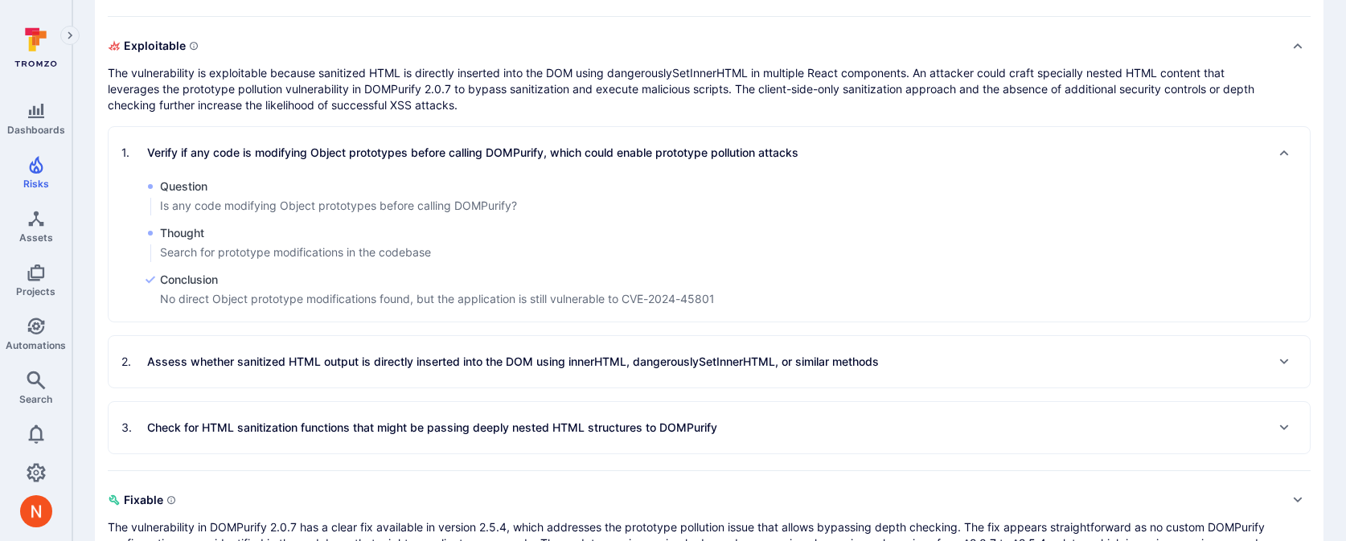
scroll to position [891, 0]
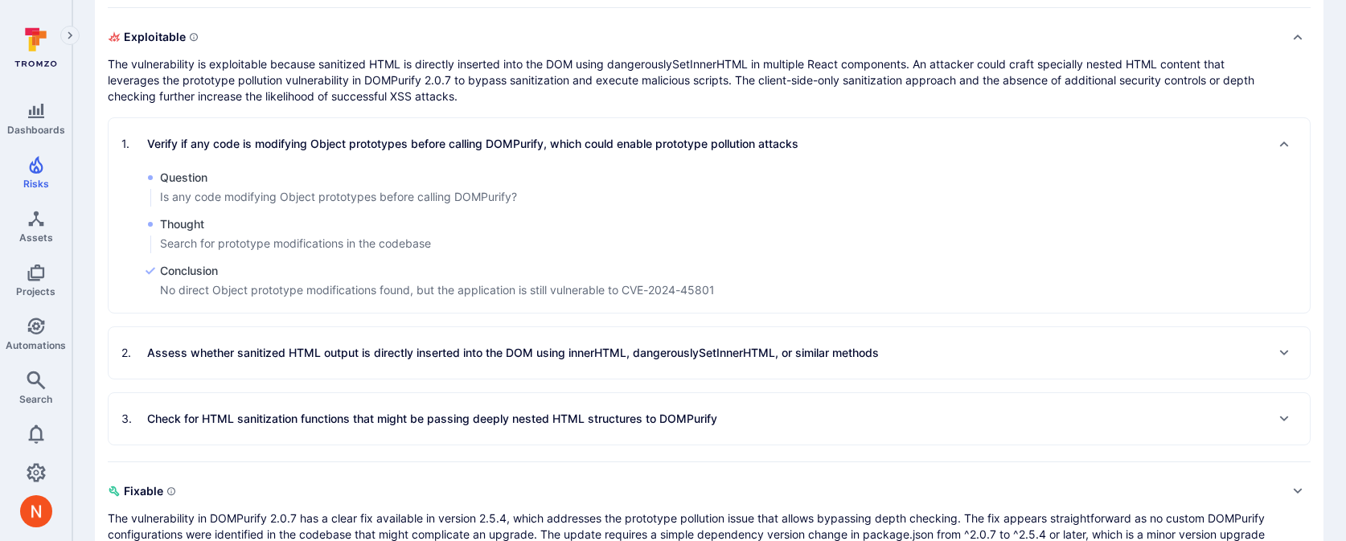
click at [493, 349] on p "Assess whether sanitized HTML output is directly inserted into the DOM using in…" at bounding box center [513, 353] width 732 height 16
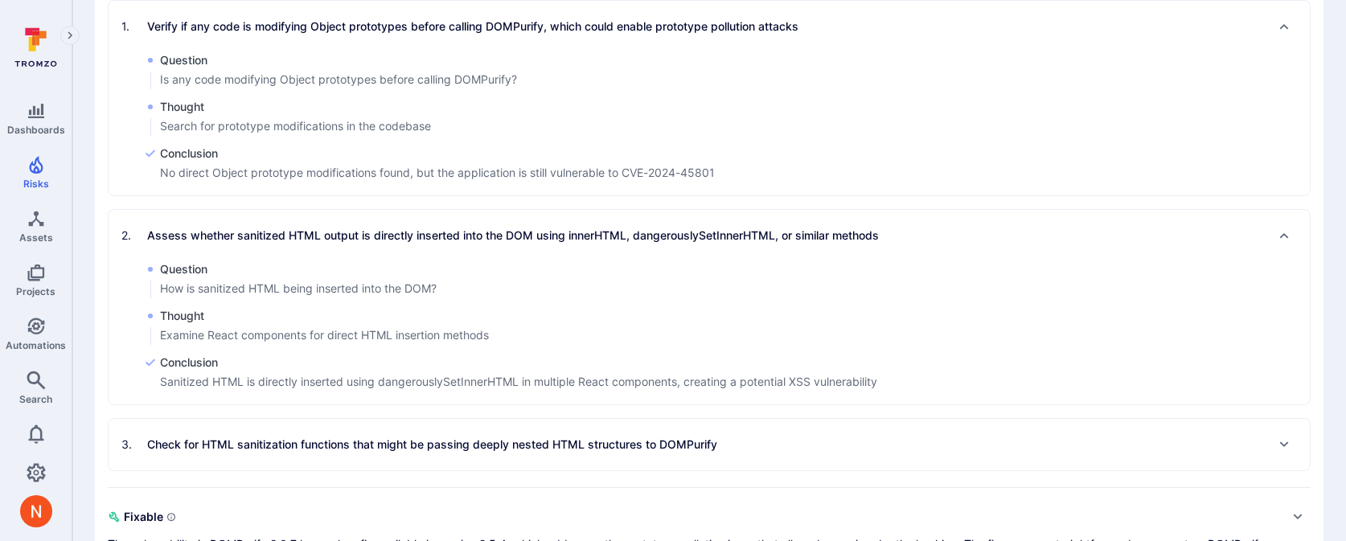
scroll to position [1019, 0]
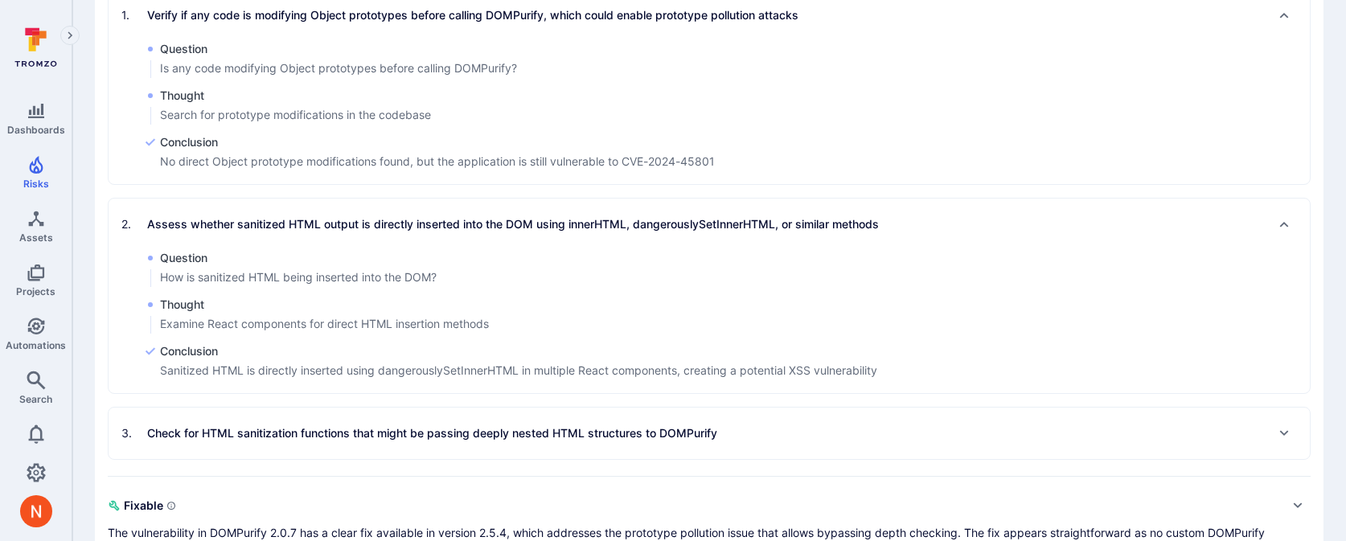
click at [474, 429] on p "Check for HTML sanitization functions that might be passing deeply nested HTML …" at bounding box center [432, 433] width 570 height 16
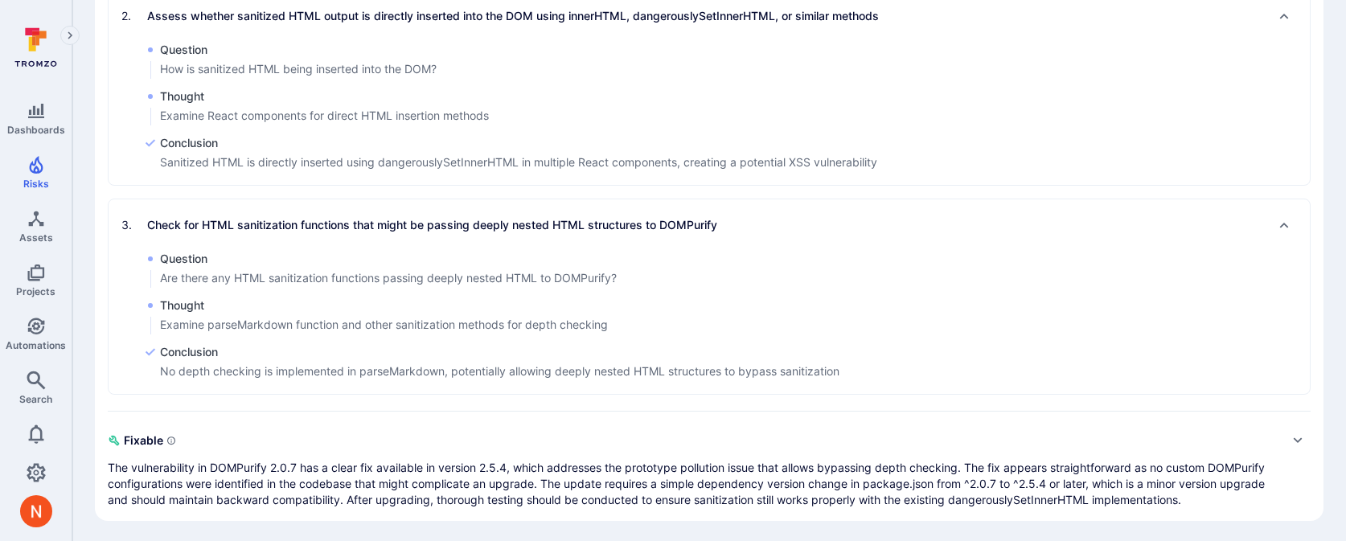
scroll to position [1230, 0]
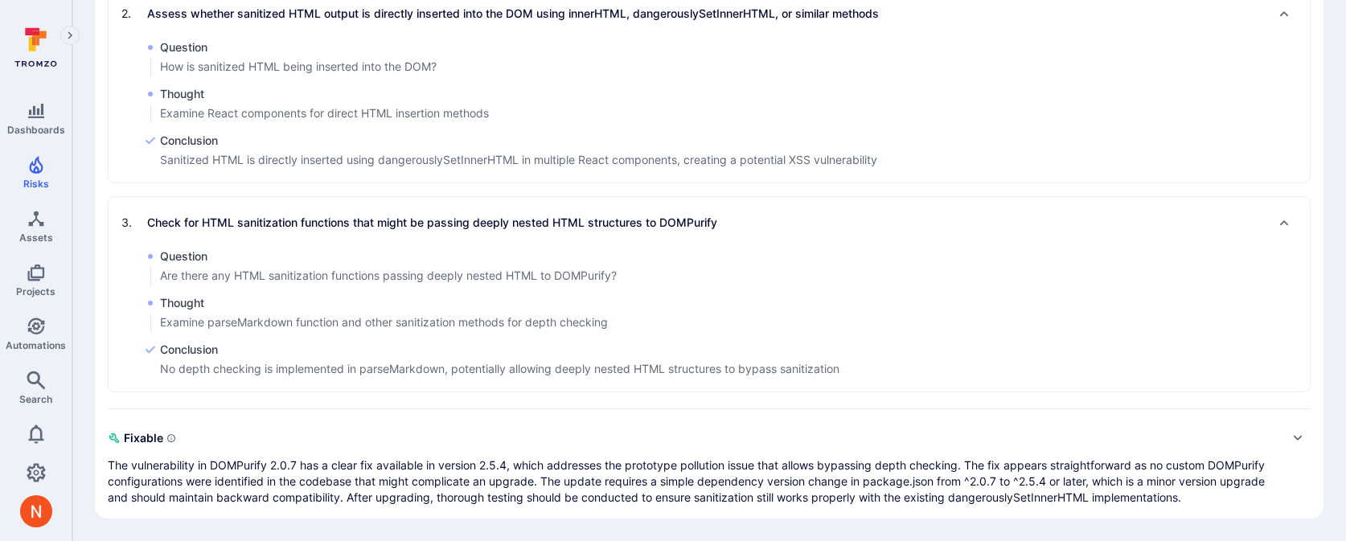
click at [470, 480] on p "The vulnerability in DOMPurify 2.0.7 has a clear fix available in version 2.5.4…" at bounding box center [693, 481] width 1171 height 48
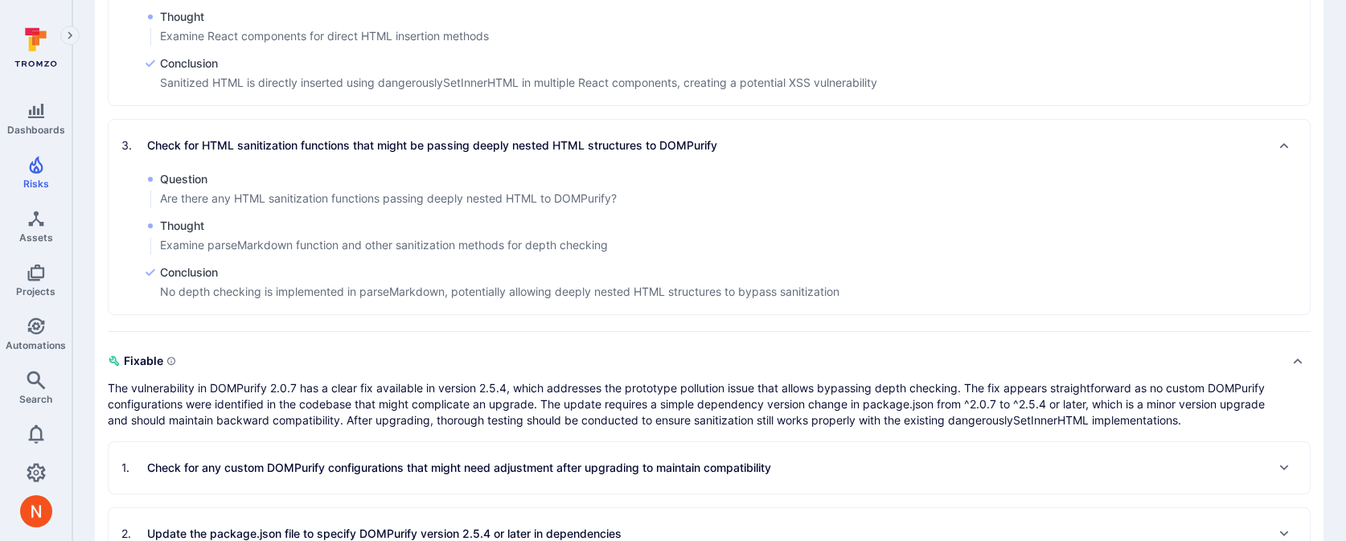
scroll to position [1362, 0]
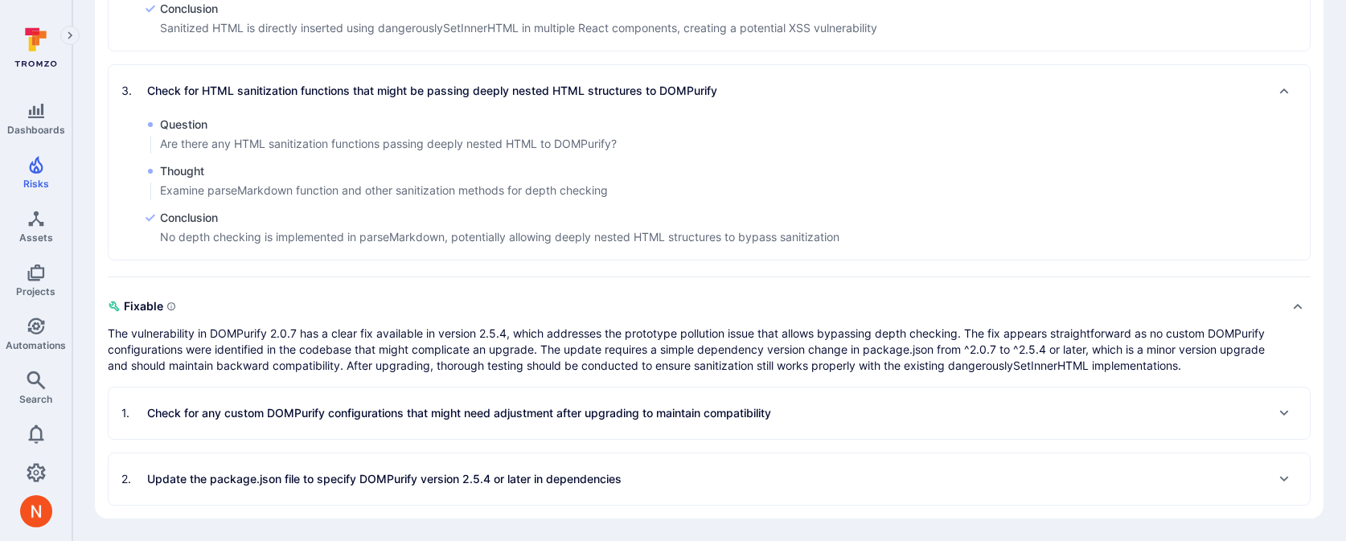
click at [482, 399] on div "1 . Check for any custom DOMPurify configurations that might need adjustment af…" at bounding box center [709, 413] width 1201 height 51
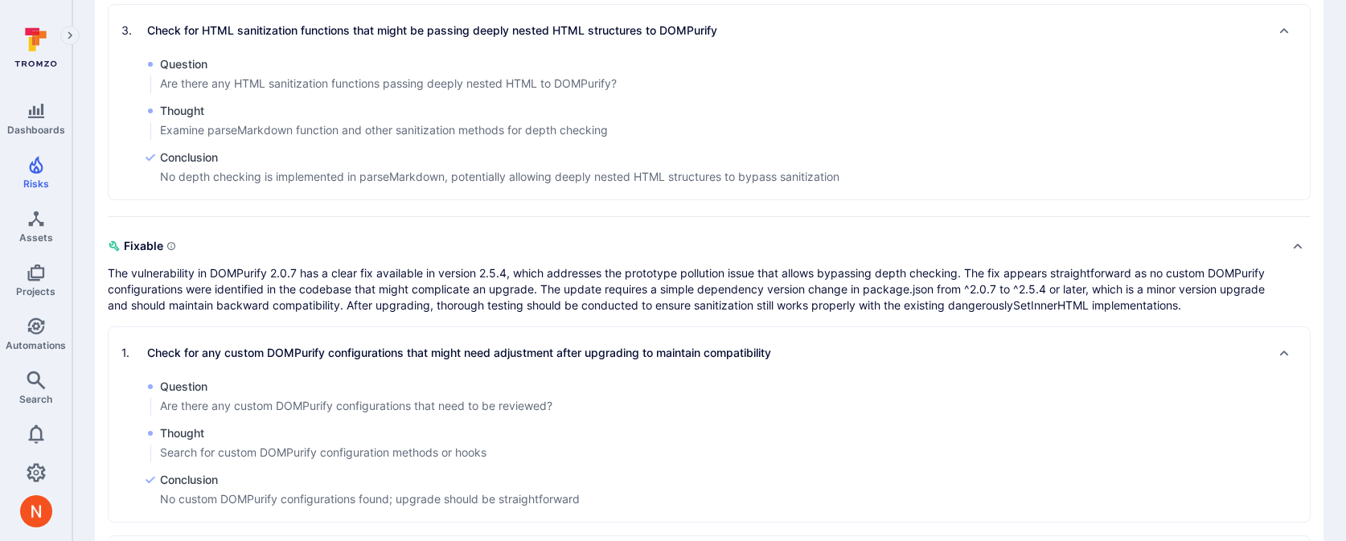
scroll to position [1505, 0]
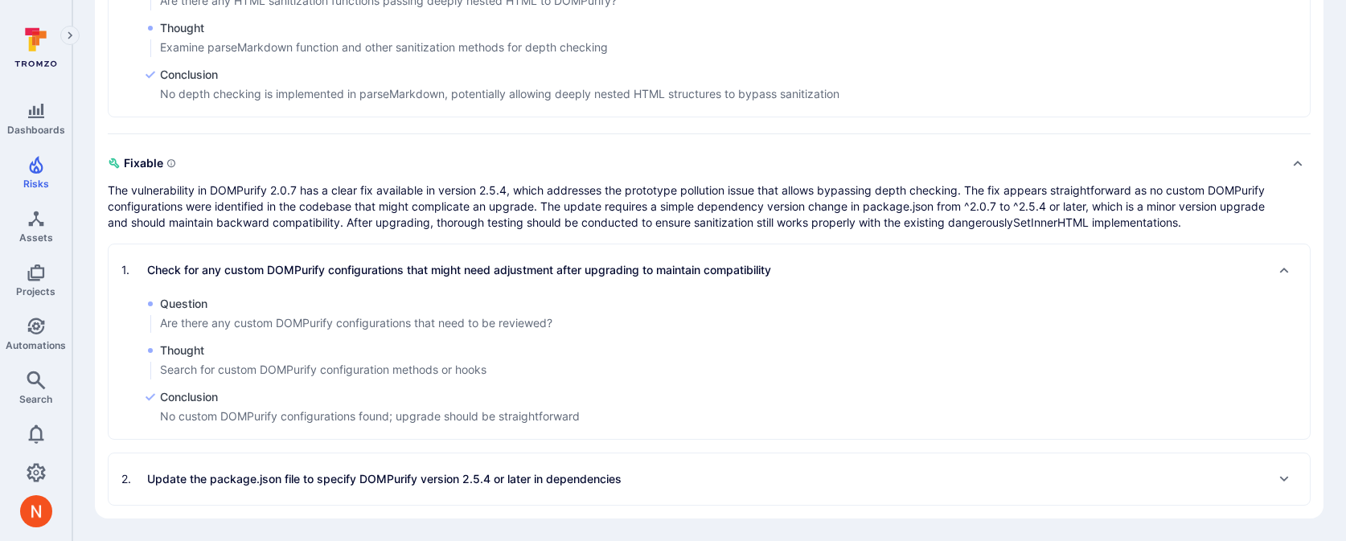
click at [454, 471] on p "Update the package.json file to specify DOMPurify version 2.5.4 or later in dep…" at bounding box center [384, 479] width 474 height 16
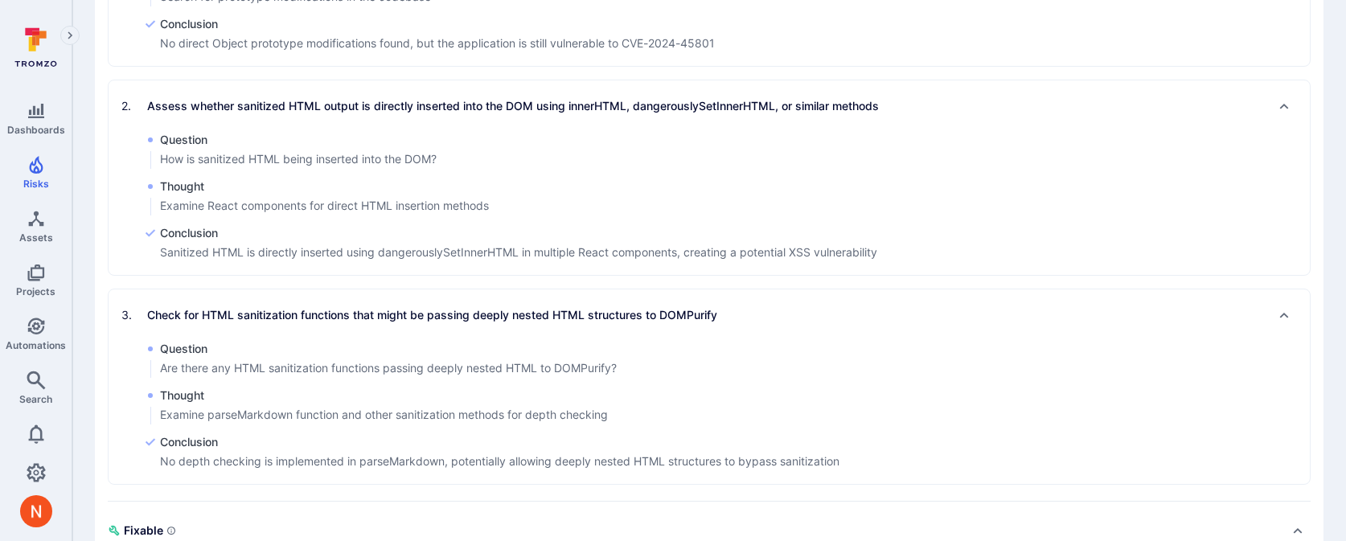
scroll to position [1130, 0]
